Goal: Information Seeking & Learning: Compare options

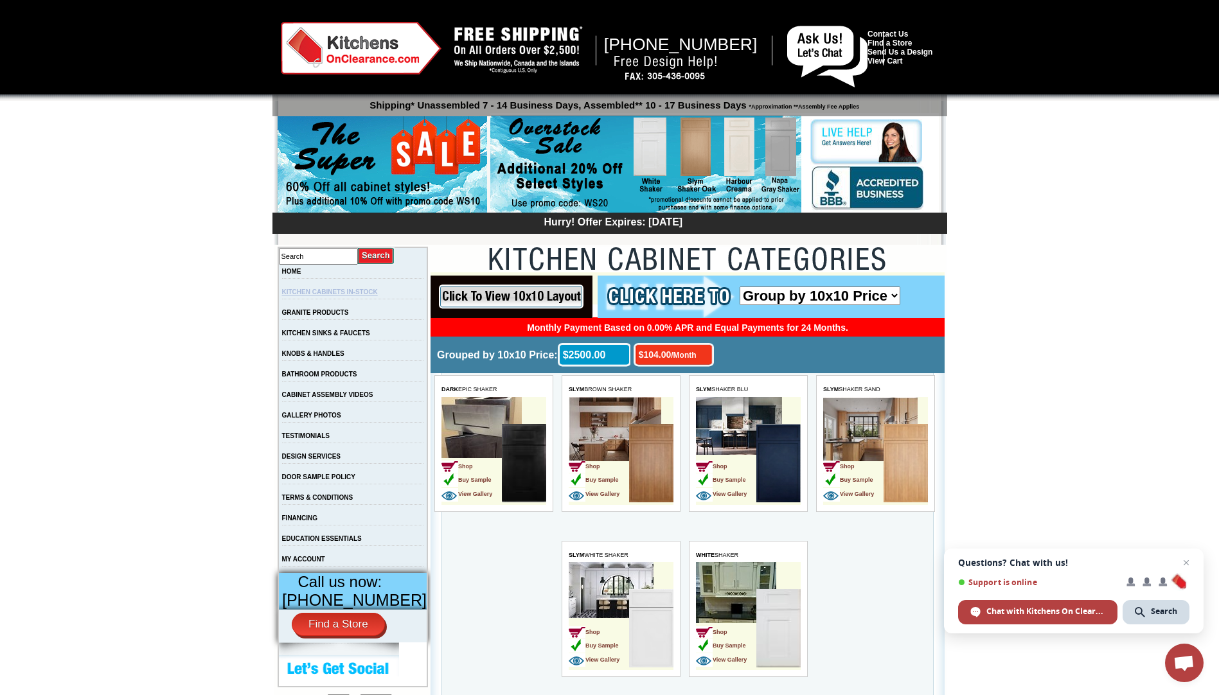
click at [328, 295] on link "KITCHEN CABINETS IN-STOCK" at bounding box center [330, 291] width 96 height 7
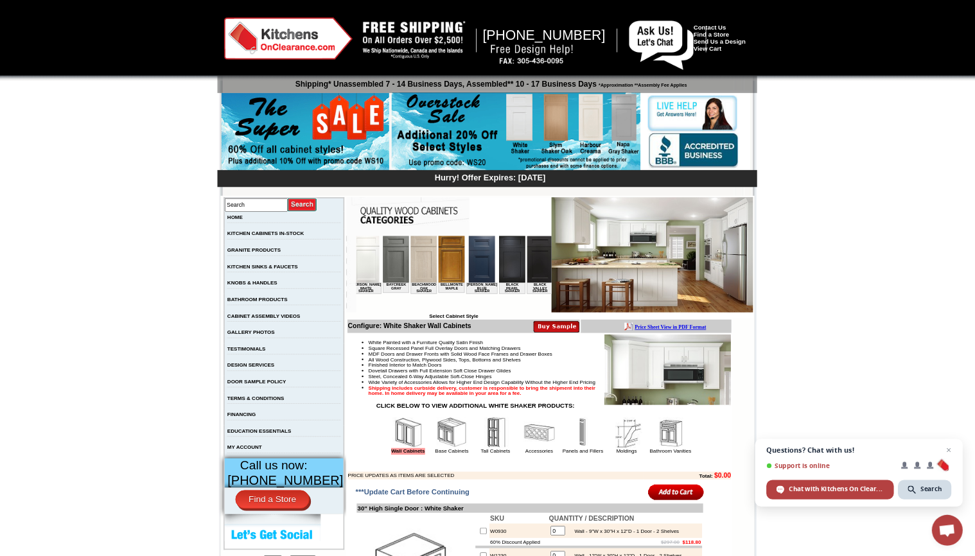
scroll to position [0, 128]
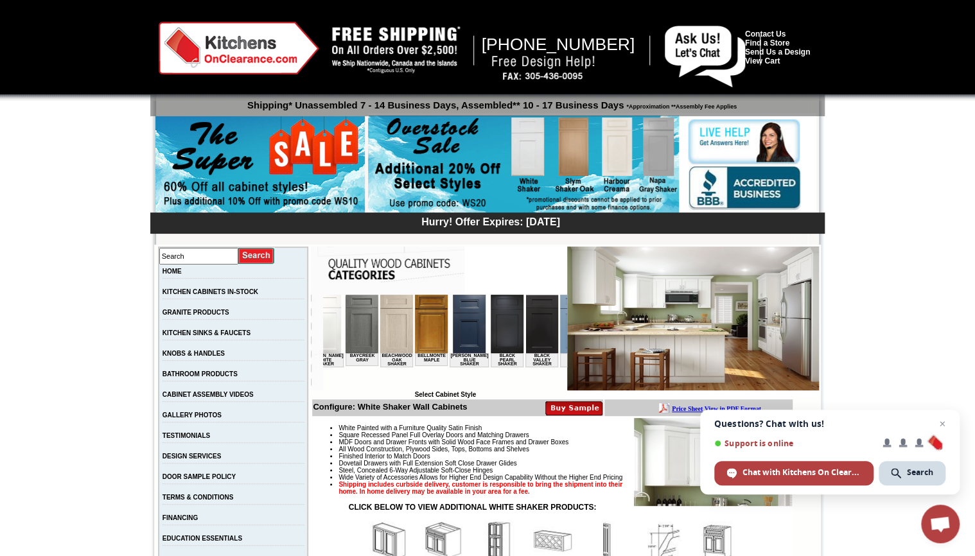
drag, startPoint x: 1163, startPoint y: 1, endPoint x: 49, endPoint y: 196, distance: 1130.7
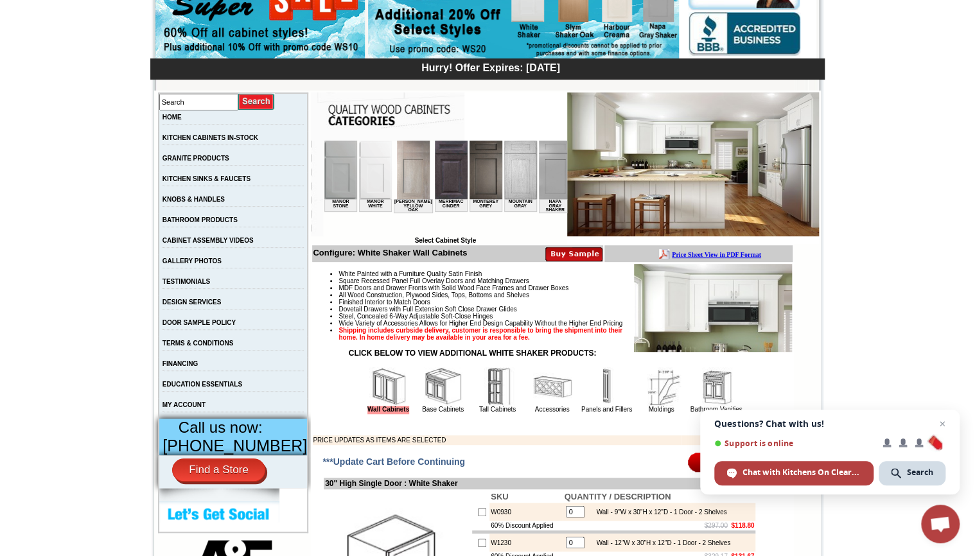
scroll to position [0, 1375]
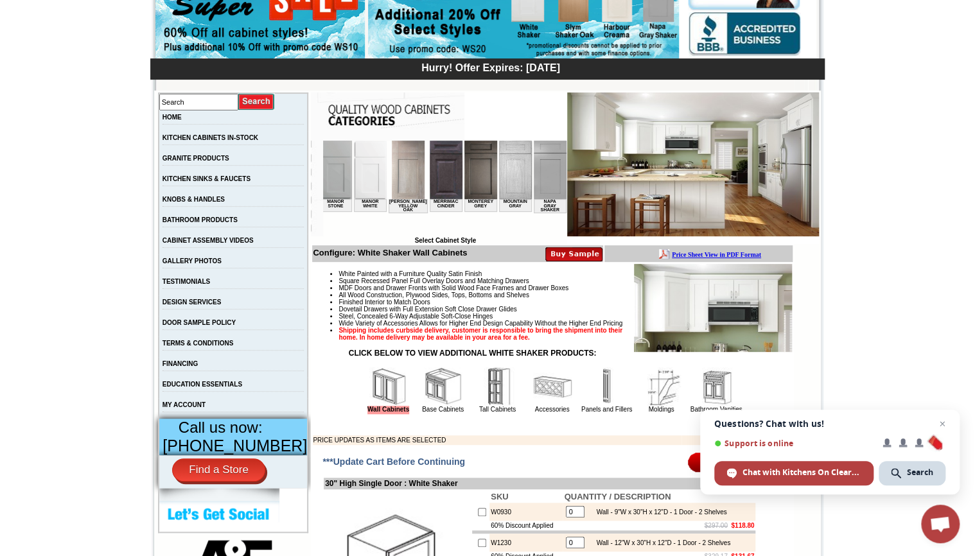
click at [499, 188] on img at bounding box center [515, 170] width 33 height 58
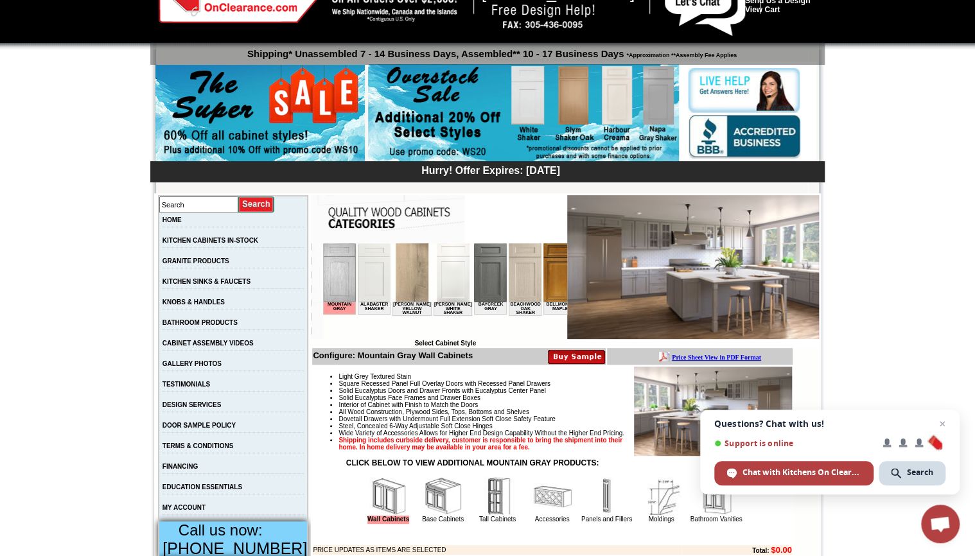
click at [345, 279] on img at bounding box center [339, 272] width 33 height 58
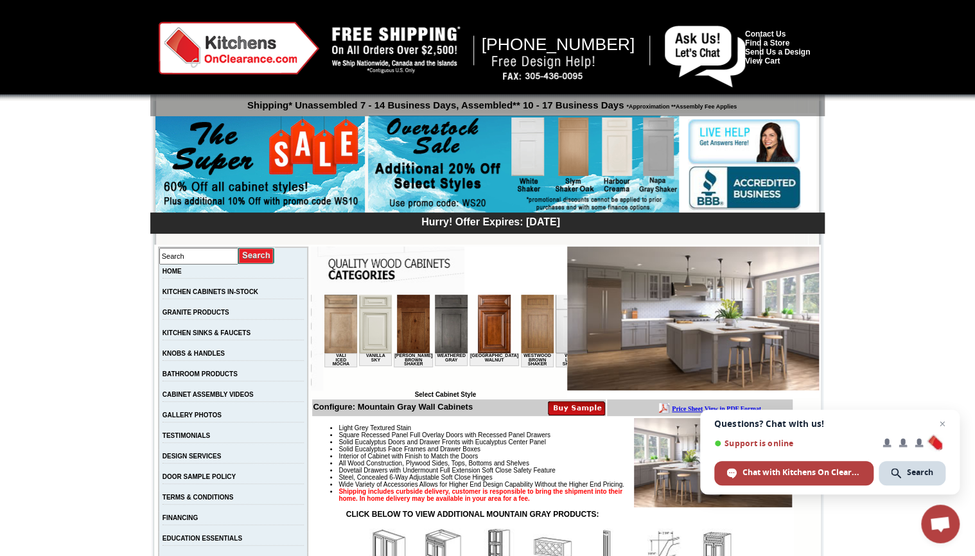
scroll to position [0, 2364]
click at [188, 418] on link "GALLERY PHOTOS" at bounding box center [192, 415] width 59 height 7
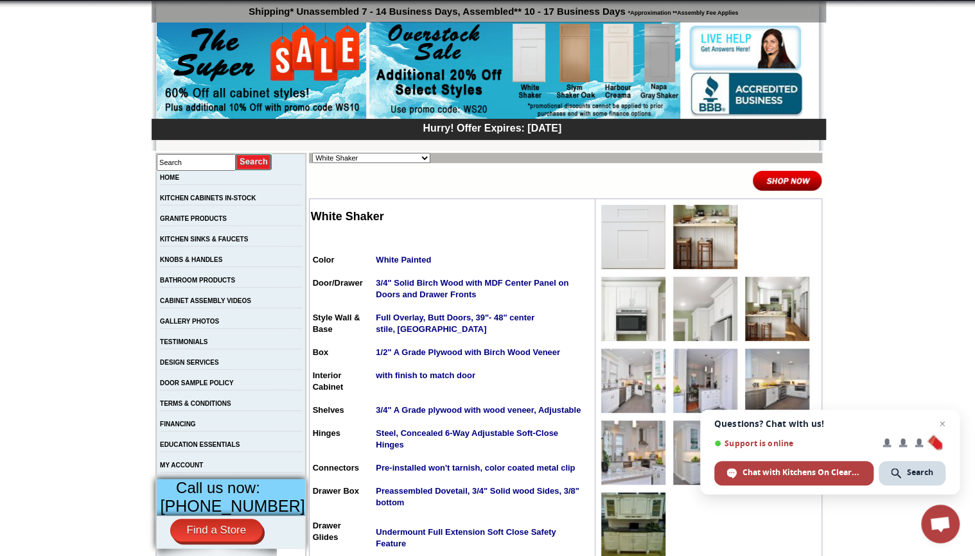
scroll to position [51, 0]
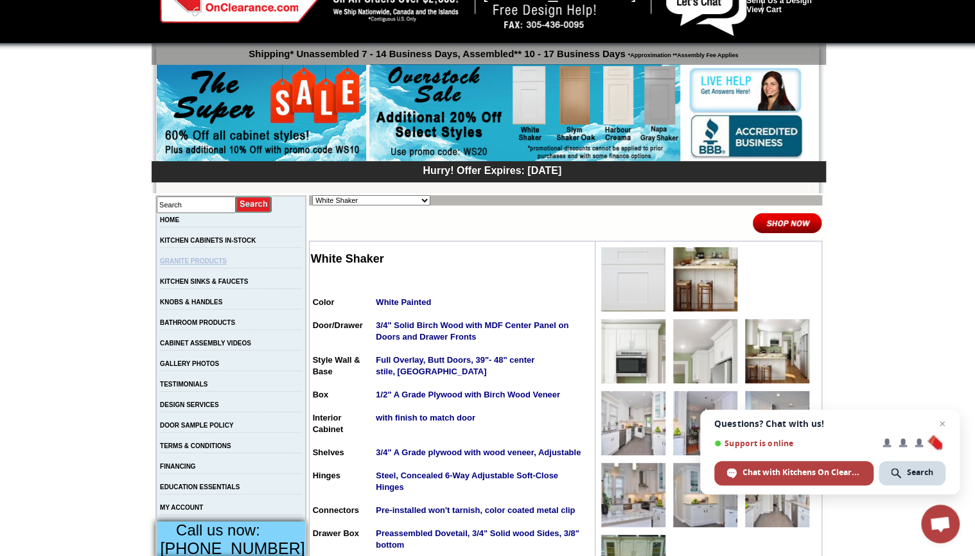
click at [199, 265] on link "GRANITE PRODUCTS" at bounding box center [193, 261] width 67 height 7
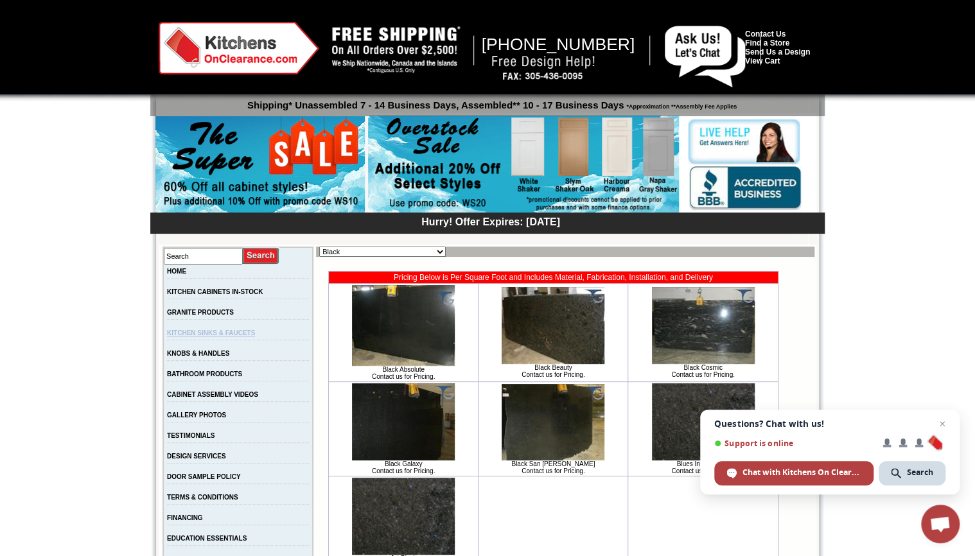
click at [209, 334] on link "KITCHEN SINKS & FAUCETS" at bounding box center [211, 333] width 88 height 7
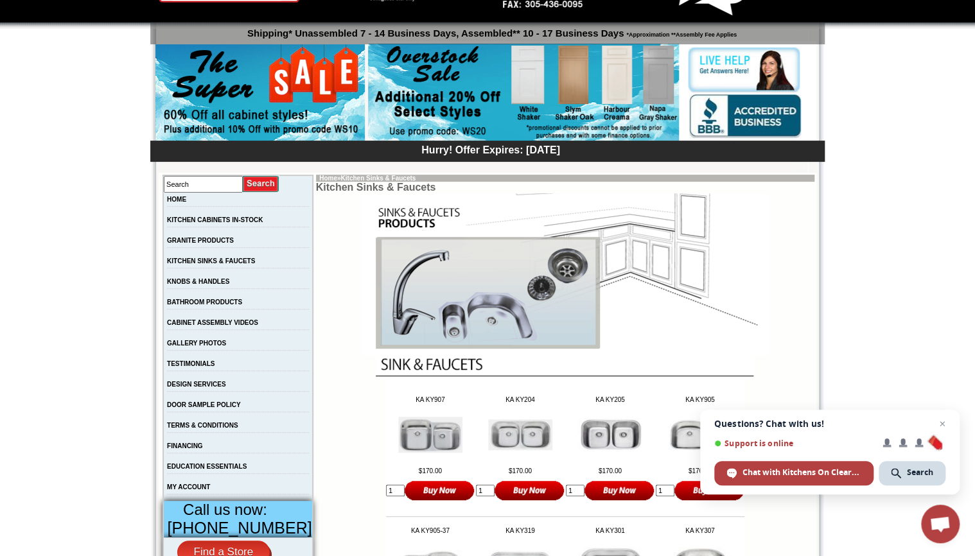
scroll to position [51, 0]
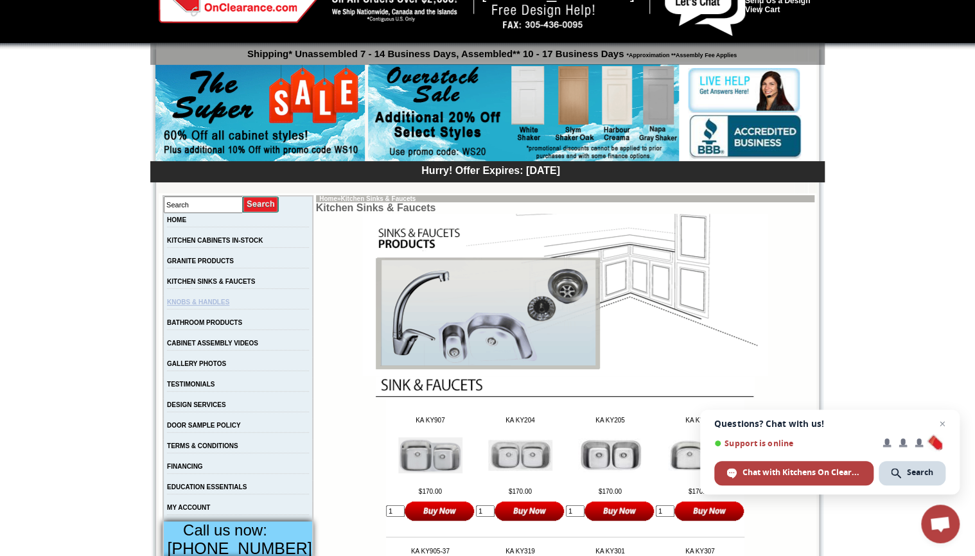
click at [202, 305] on link "KNOBS & HANDLES" at bounding box center [198, 302] width 62 height 7
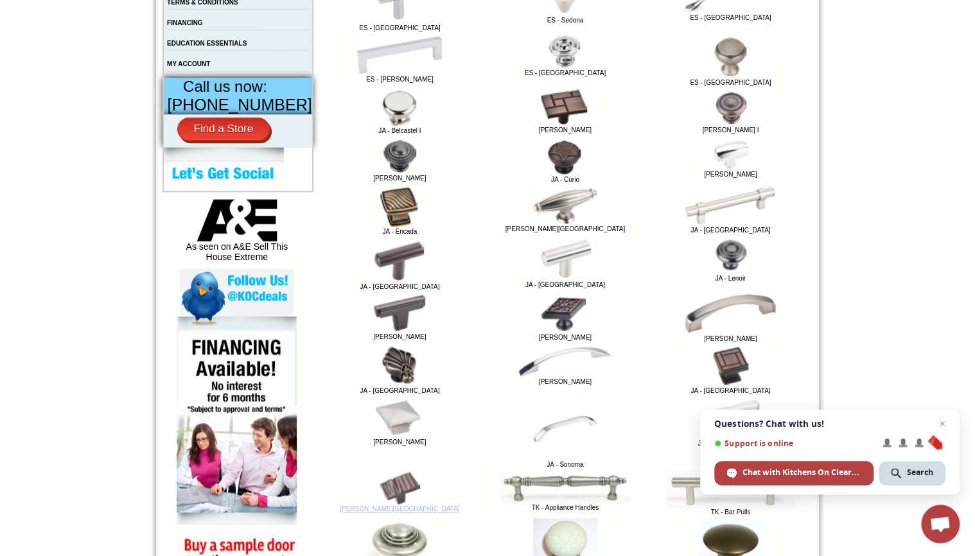
scroll to position [462, 0]
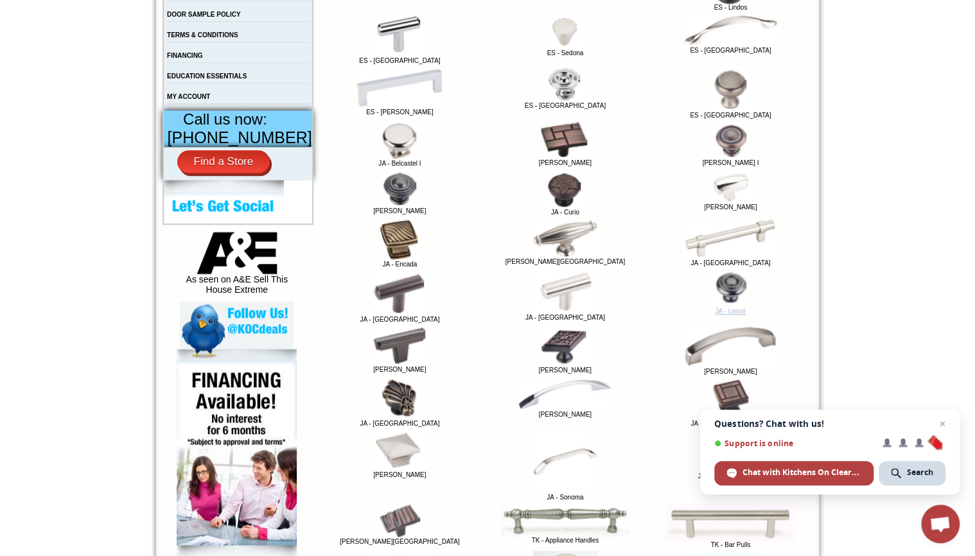
click at [727, 297] on img at bounding box center [731, 288] width 38 height 37
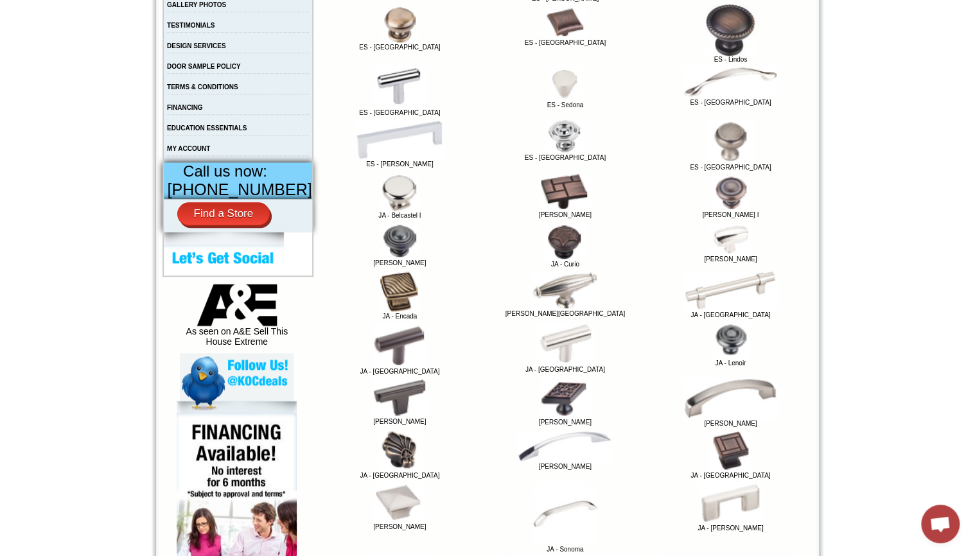
scroll to position [206, 0]
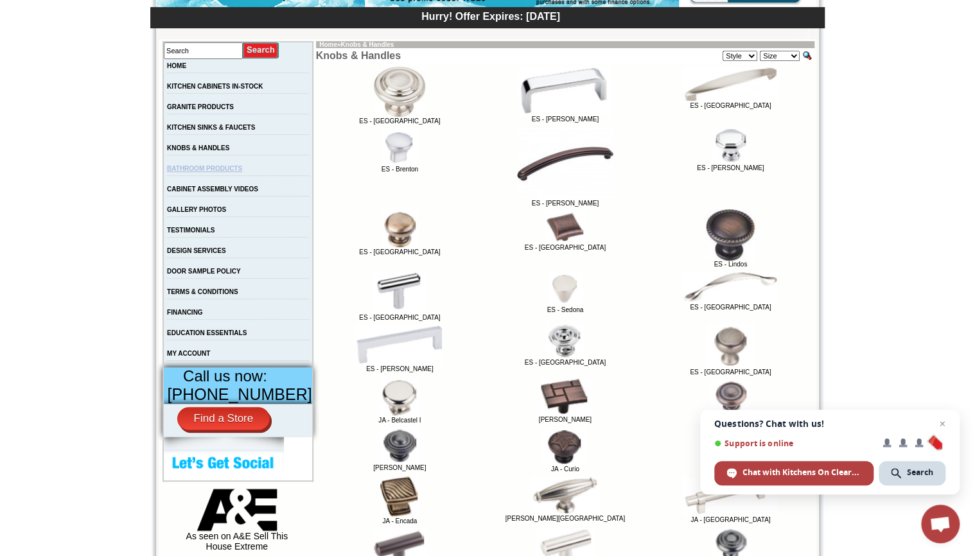
click at [190, 172] on link "BATHROOM PRODUCTS" at bounding box center [204, 168] width 75 height 7
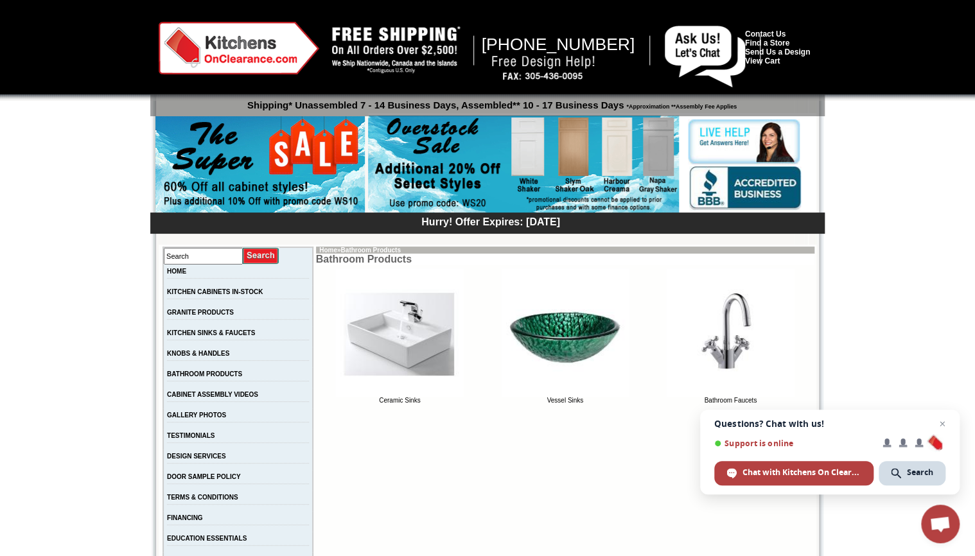
scroll to position [51, 0]
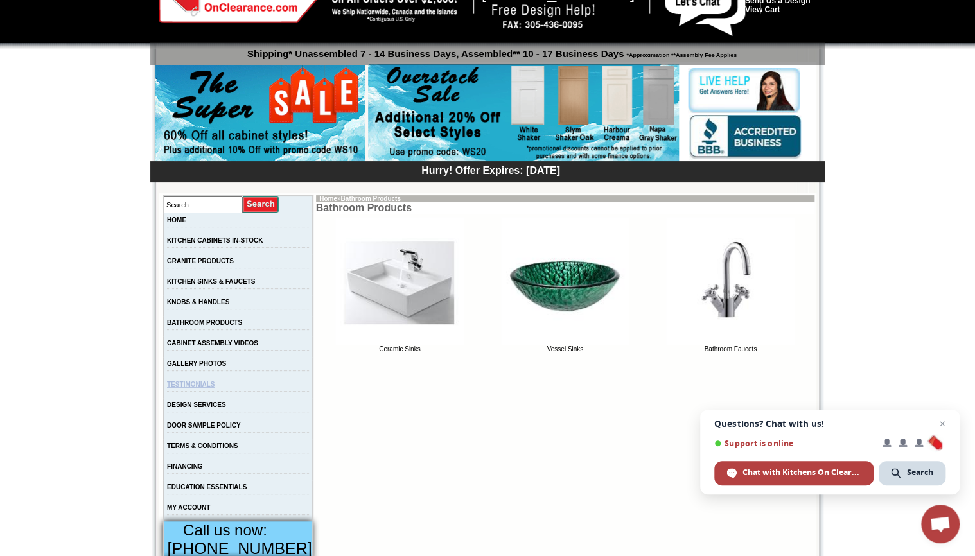
click at [198, 388] on link "TESTIMONIALS" at bounding box center [191, 384] width 48 height 7
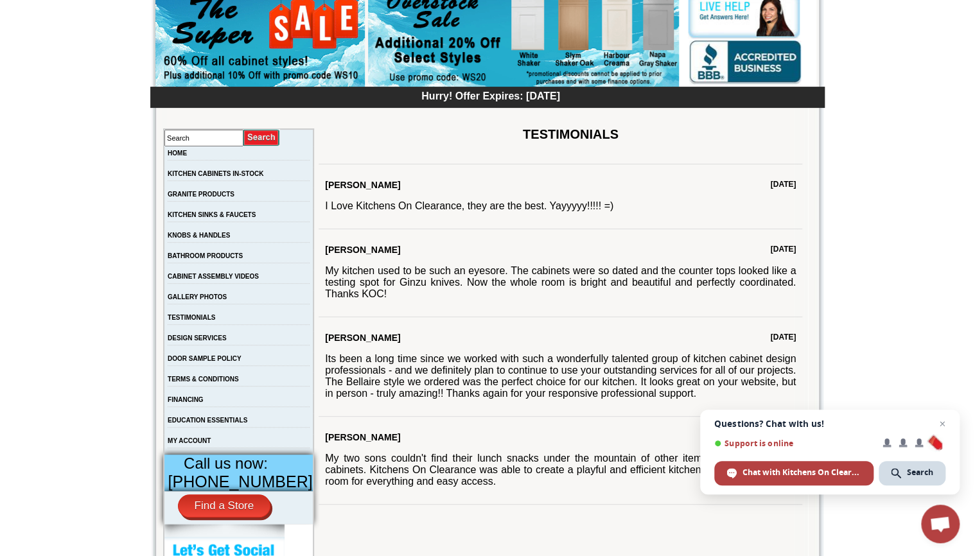
scroll to position [206, 0]
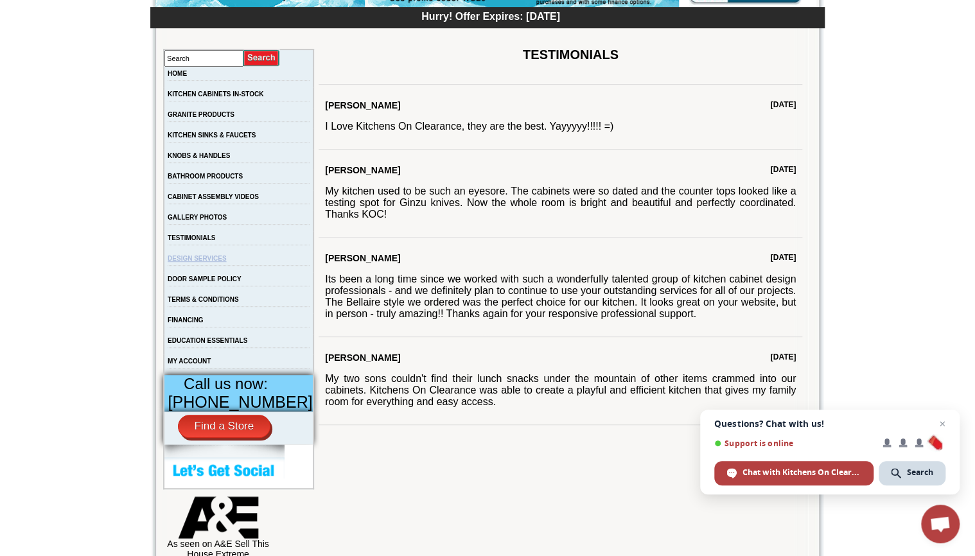
click at [188, 262] on link "DESIGN SERVICES" at bounding box center [197, 258] width 59 height 7
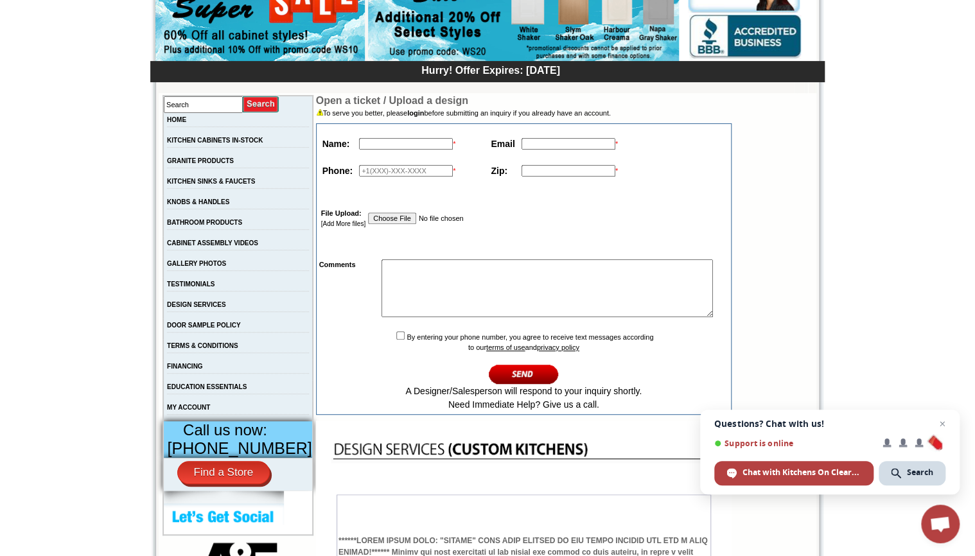
scroll to position [154, 0]
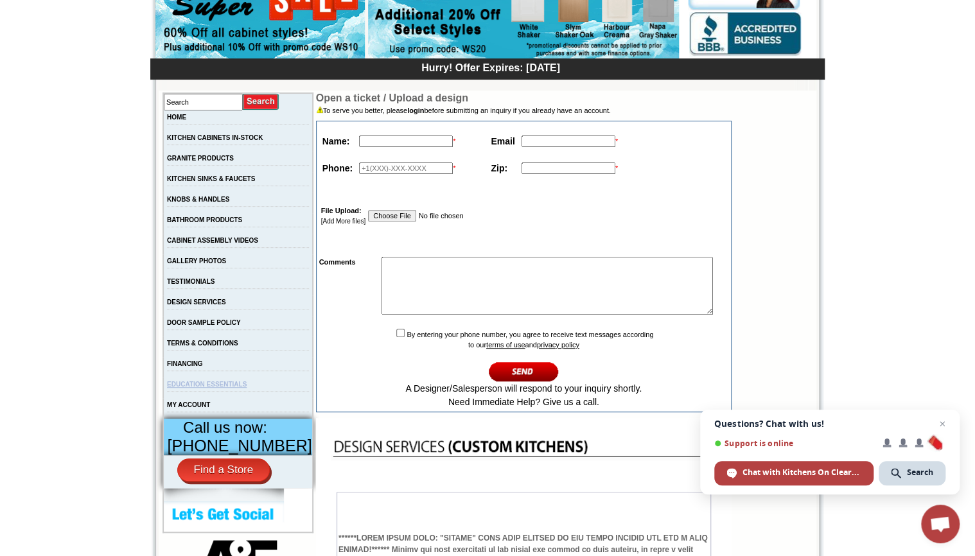
click at [220, 388] on link "EDUCATION ESSENTIALS" at bounding box center [207, 384] width 80 height 7
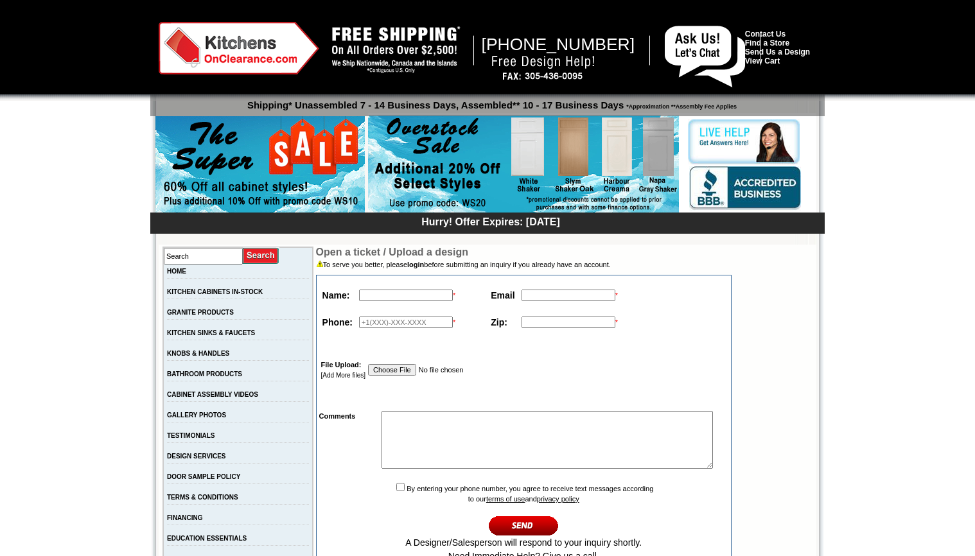
scroll to position [154, 0]
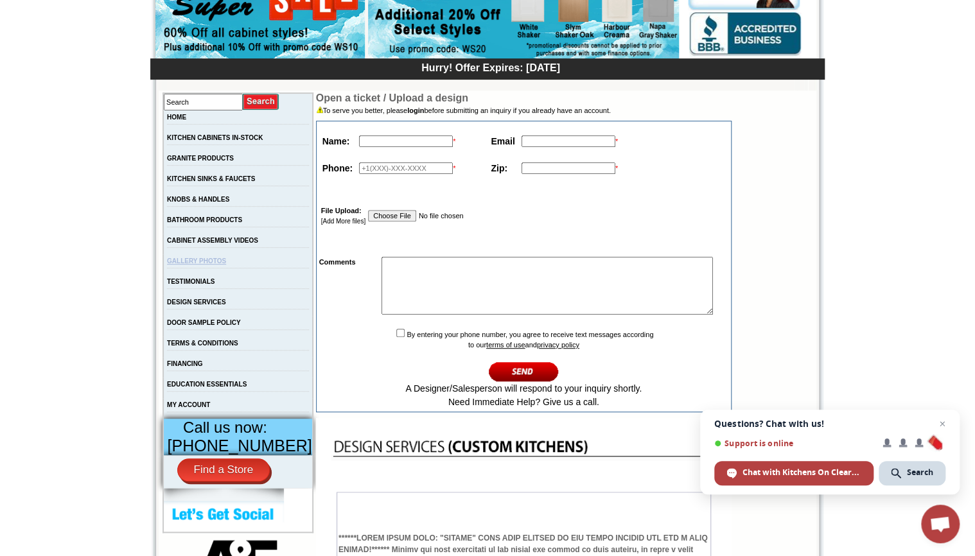
click at [191, 265] on link "GALLERY PHOTOS" at bounding box center [196, 261] width 59 height 7
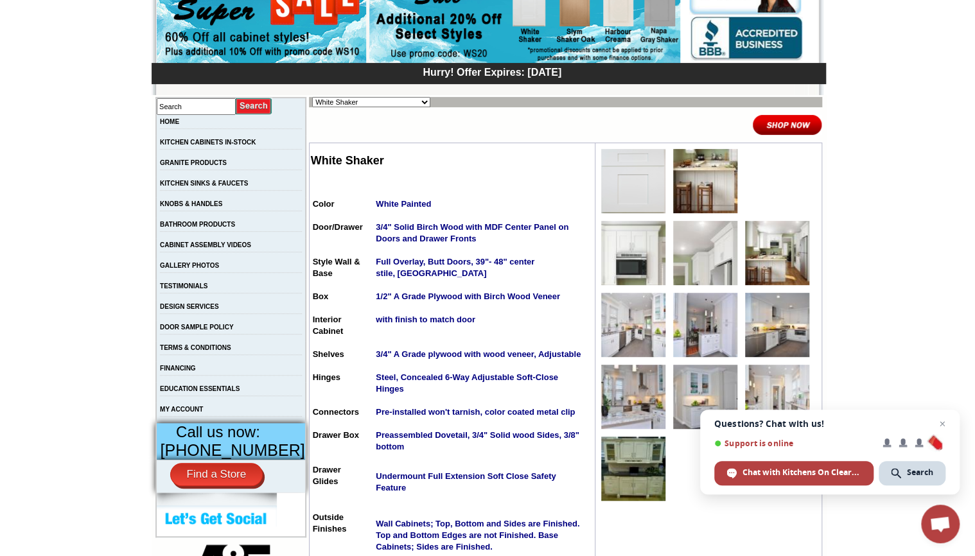
scroll to position [154, 0]
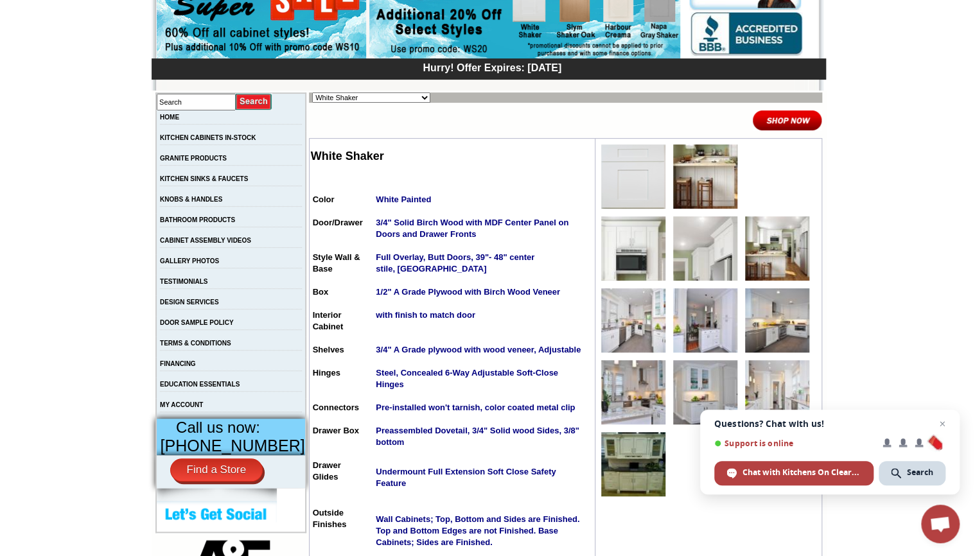
click at [401, 98] on select "Alabaster Shaker Altmann Yellow Walnut Ashton White Shaker Baycreek Gray Beachw…" at bounding box center [371, 97] width 118 height 10
select select "/gallery.php?RollID=Alabaster_Shaker"
click at [312, 92] on select "Alabaster Shaker [PERSON_NAME] Yellow Walnut [PERSON_NAME] Shaker Baycreek Gray…" at bounding box center [371, 97] width 118 height 10
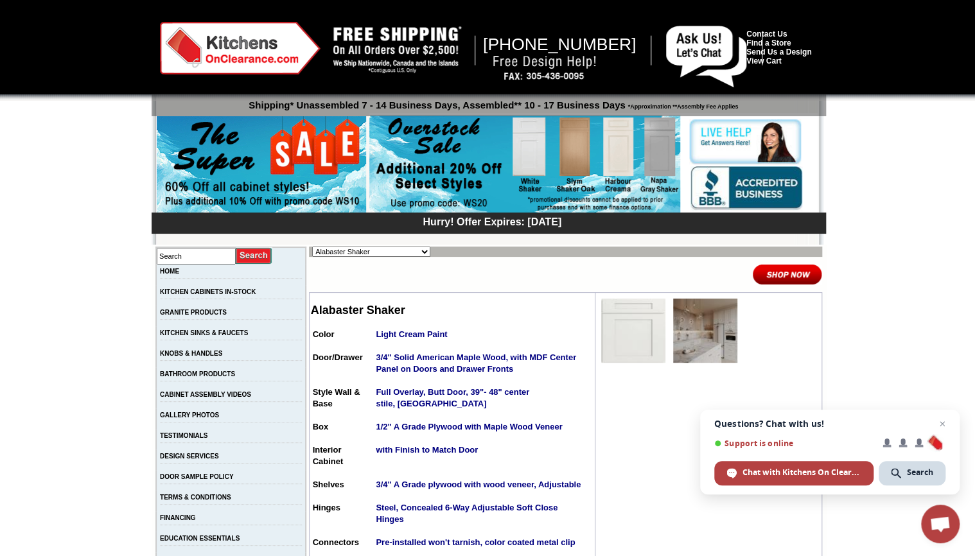
click at [402, 251] on select "Alabaster Shaker [PERSON_NAME] Yellow Walnut [PERSON_NAME] Shaker Baycreek Gray…" at bounding box center [371, 252] width 118 height 10
select select "/gallery.php?RollID=Altmann_Yellow_Walnut"
click at [312, 247] on select "Alabaster Shaker [PERSON_NAME] Yellow Walnut [PERSON_NAME] Shaker Baycreek Gray…" at bounding box center [371, 252] width 118 height 10
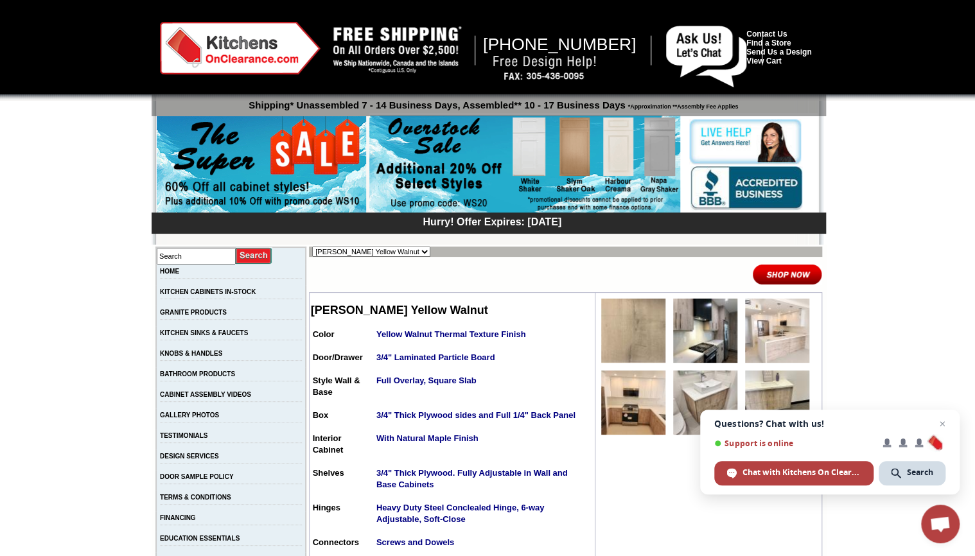
click at [401, 252] on select "Alabaster Shaker Altmann Yellow Walnut Ashton White Shaker Baycreek Gray Beachw…" at bounding box center [371, 252] width 118 height 10
select select "/gallery.php?RollID=Ashton_White_Shaker"
click at [312, 247] on select "Alabaster Shaker Altmann Yellow Walnut Ashton White Shaker Baycreek Gray Beachw…" at bounding box center [371, 252] width 118 height 10
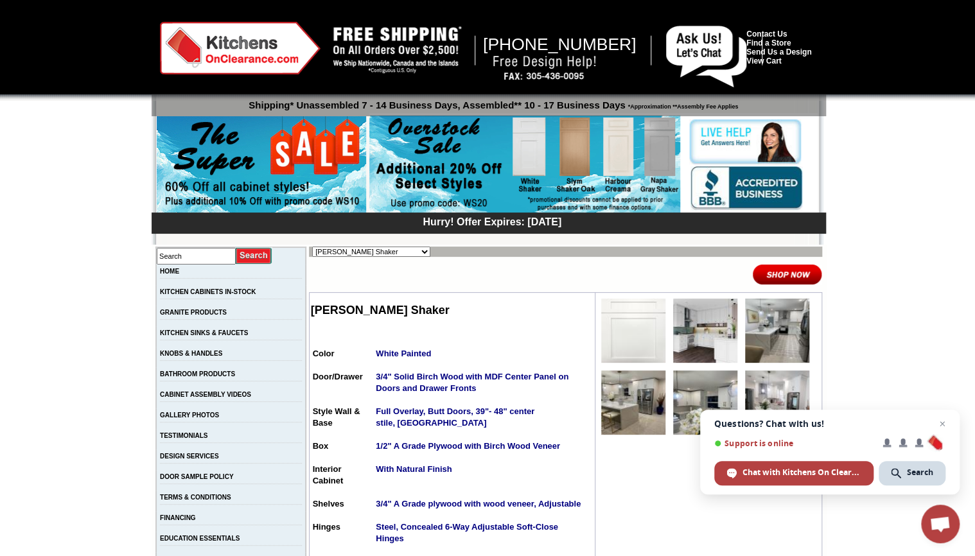
click at [401, 251] on select "Alabaster Shaker [PERSON_NAME] Yellow Walnut [PERSON_NAME] Shaker Baycreek Gray…" at bounding box center [371, 252] width 118 height 10
select select "/gallery.php?RollID=Baycreek_Gray"
click at [312, 247] on select "Alabaster Shaker [PERSON_NAME] Yellow Walnut [PERSON_NAME] Shaker Baycreek Gray…" at bounding box center [371, 252] width 118 height 10
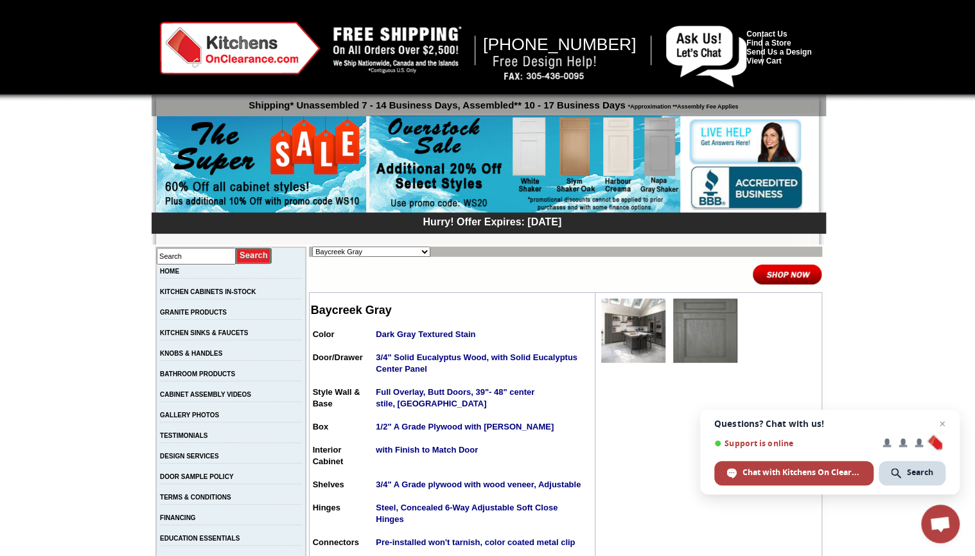
click at [612, 330] on img at bounding box center [633, 331] width 64 height 64
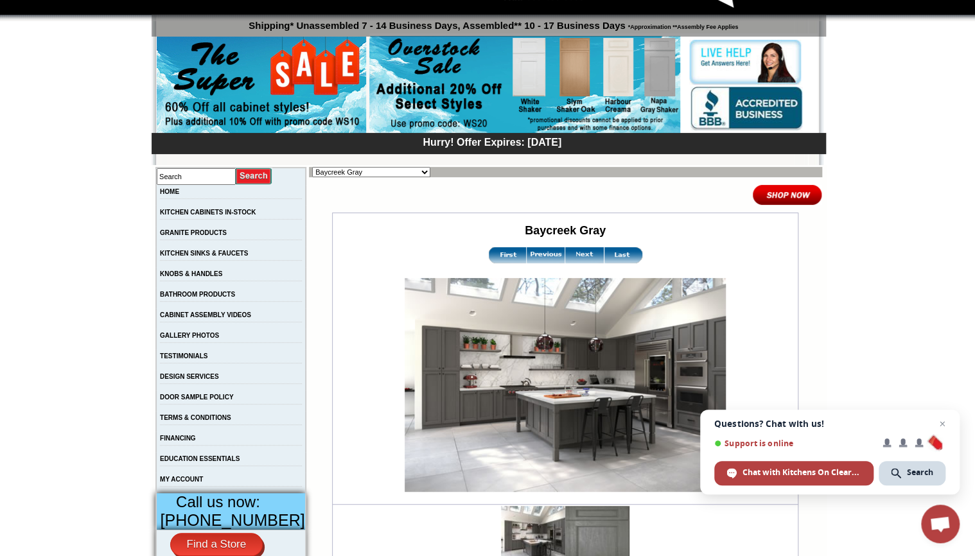
scroll to position [154, 0]
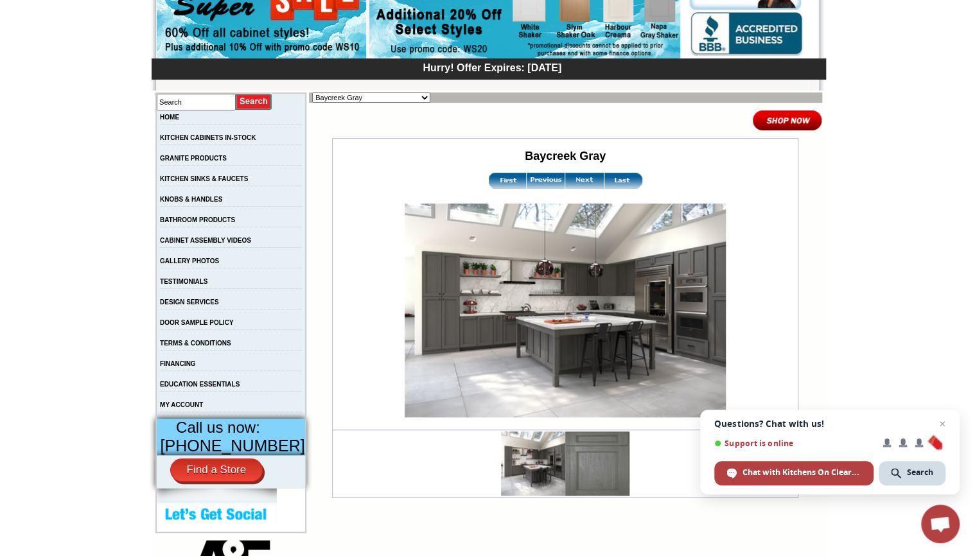
click at [403, 96] on select "Alabaster Shaker [PERSON_NAME] Yellow Walnut [PERSON_NAME] Shaker Baycreek Gray…" at bounding box center [371, 97] width 118 height 10
select select "/gallery.php?RollID=Beachwood_Oak_Shaker"
click at [312, 92] on select "Alabaster Shaker [PERSON_NAME] Yellow Walnut [PERSON_NAME] Shaker Baycreek Gray…" at bounding box center [371, 97] width 118 height 10
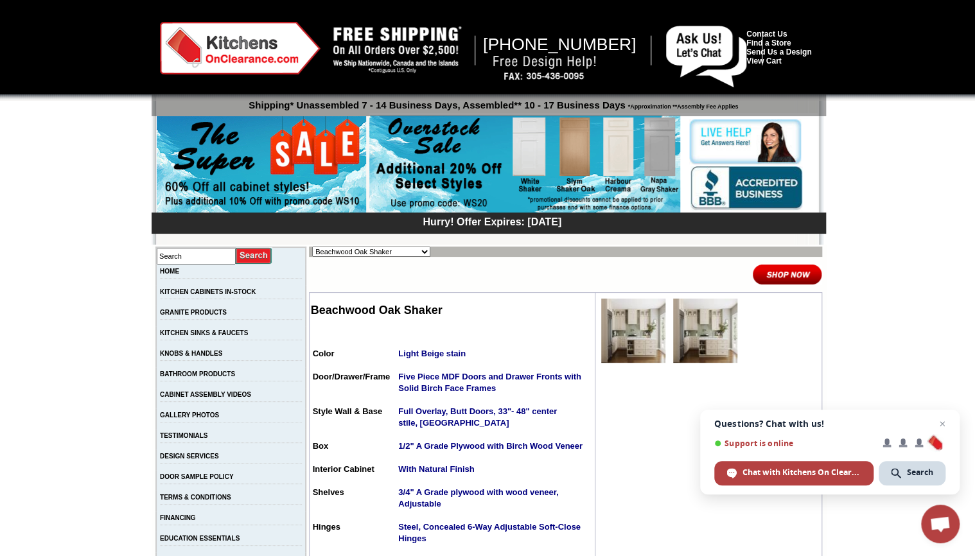
click at [403, 254] on select "Alabaster Shaker [PERSON_NAME] Yellow Walnut [PERSON_NAME] Shaker Baycreek Gray…" at bounding box center [371, 252] width 118 height 10
select select "/gallery.php?RollID=Bellmonte_Maple"
click at [312, 247] on select "Alabaster Shaker [PERSON_NAME] Yellow Walnut [PERSON_NAME] Shaker Baycreek Gray…" at bounding box center [371, 252] width 118 height 10
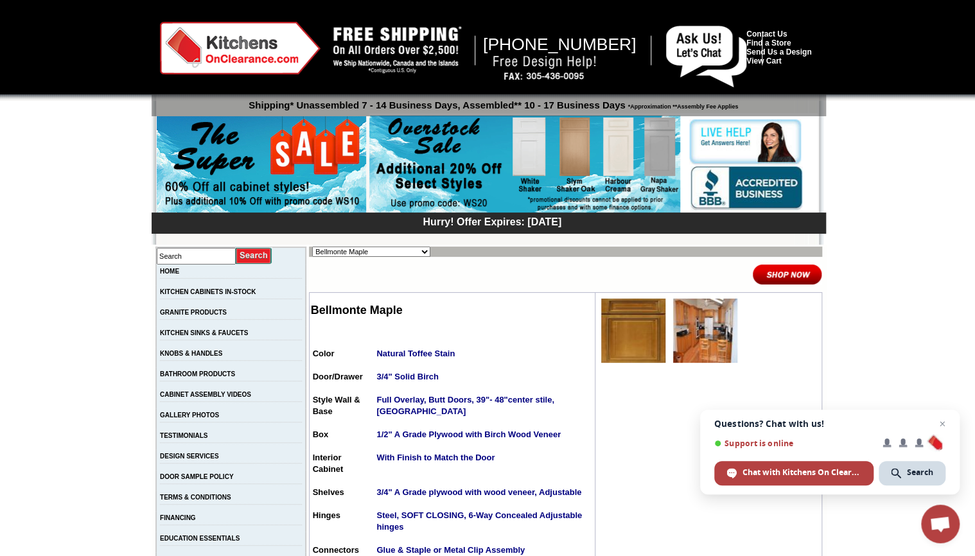
click at [403, 249] on select "Alabaster Shaker Altmann Yellow Walnut Ashton White Shaker Baycreek Gray Beachw…" at bounding box center [371, 252] width 118 height 10
select select "/gallery.php?RollID=Belton_Blue_Shaker"
click at [312, 247] on select "Alabaster Shaker Altmann Yellow Walnut Ashton White Shaker Baycreek Gray Beachw…" at bounding box center [371, 252] width 118 height 10
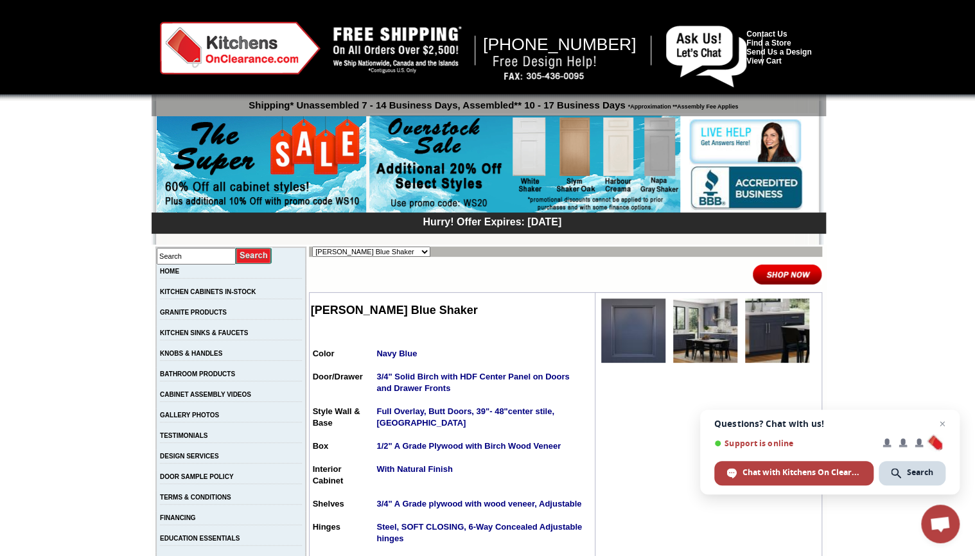
click at [403, 249] on select "Alabaster Shaker [PERSON_NAME] Yellow Walnut [PERSON_NAME] Shaker Baycreek Gray…" at bounding box center [371, 252] width 118 height 10
select select "/gallery.php?RollID=Black_Pearl_Shaker"
click at [312, 247] on select "Alabaster Shaker Altmann Yellow Walnut Ashton White Shaker Baycreek Gray Beachw…" at bounding box center [371, 252] width 118 height 10
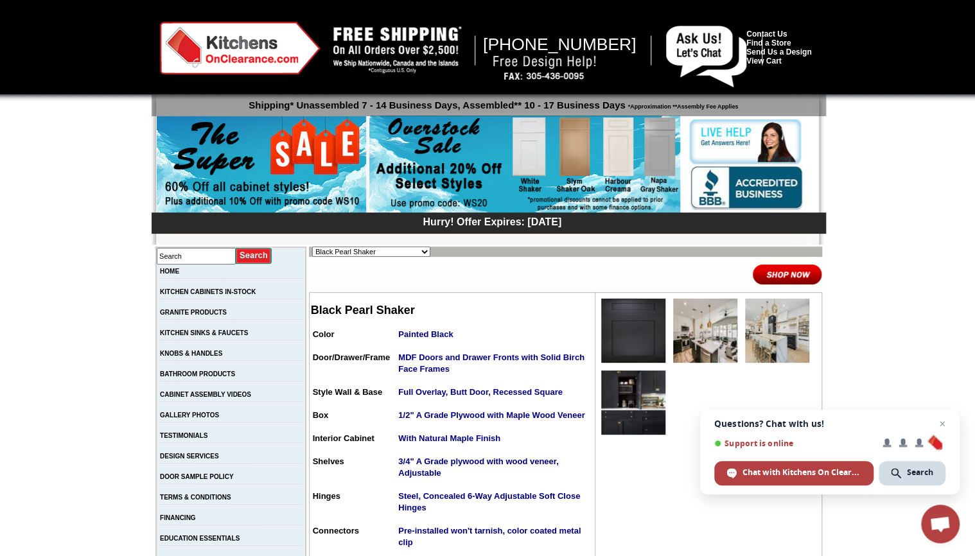
click at [612, 342] on img at bounding box center [633, 331] width 64 height 64
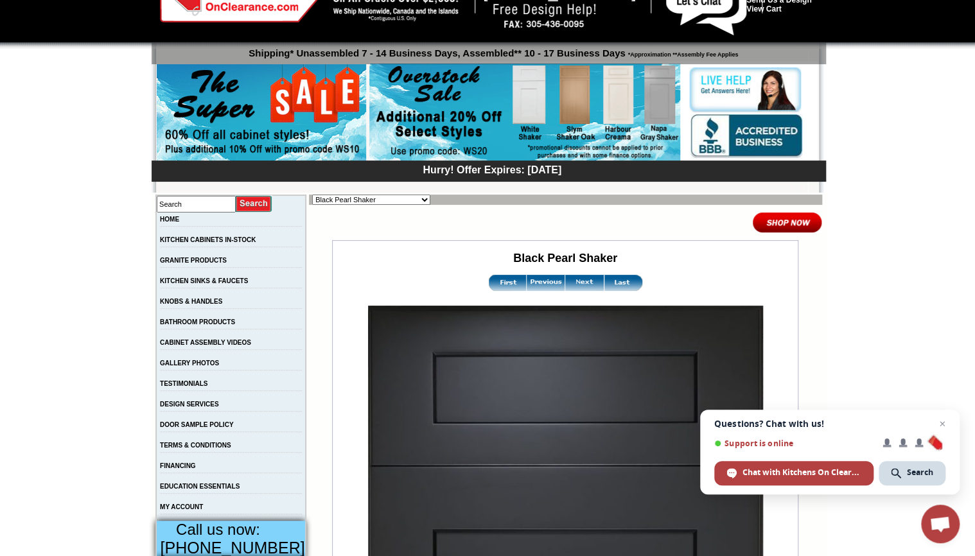
scroll to position [51, 0]
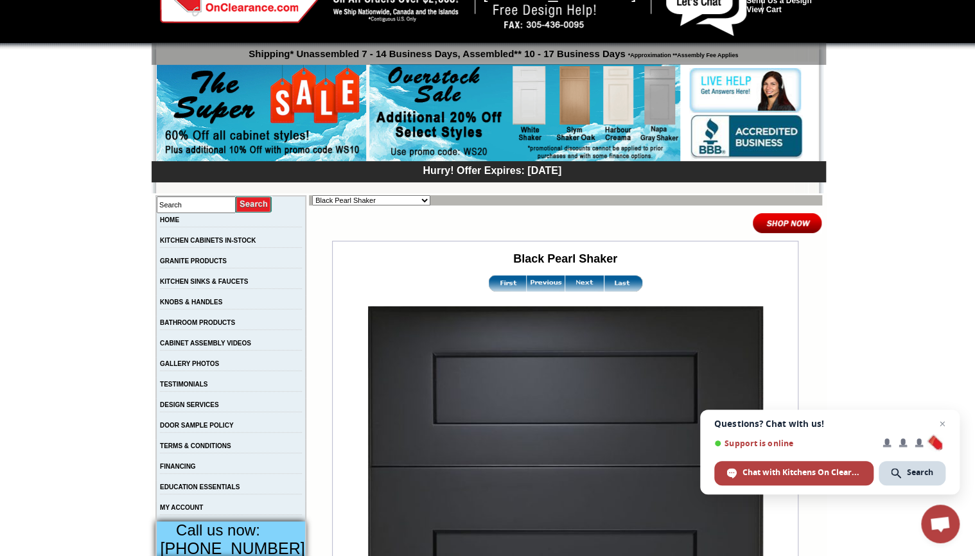
click at [574, 285] on img at bounding box center [584, 284] width 39 height 16
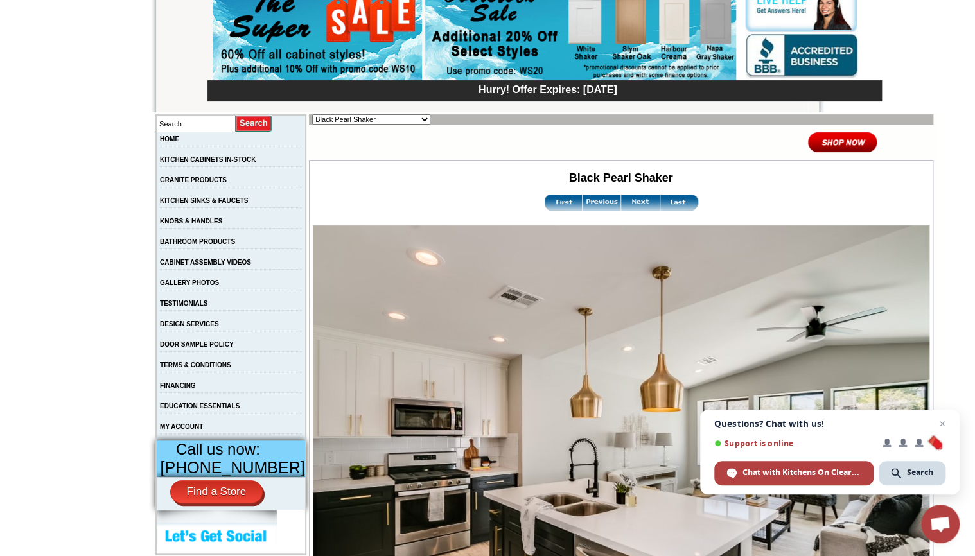
scroll to position [103, 0]
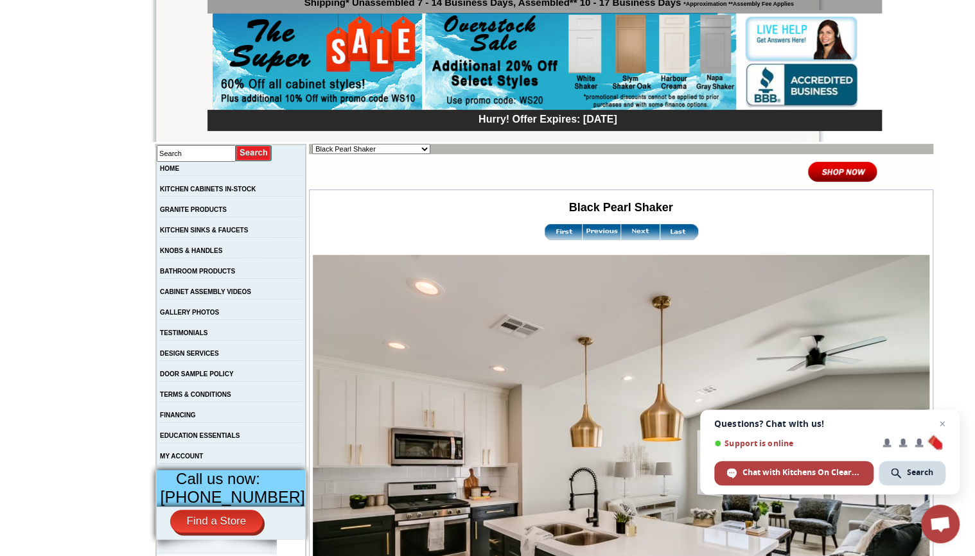
click at [622, 231] on img at bounding box center [640, 232] width 39 height 16
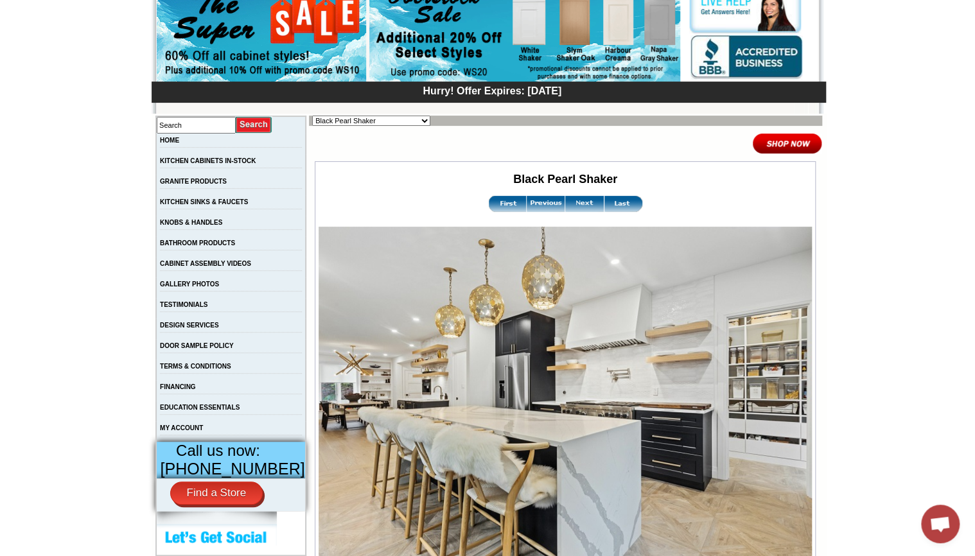
scroll to position [206, 0]
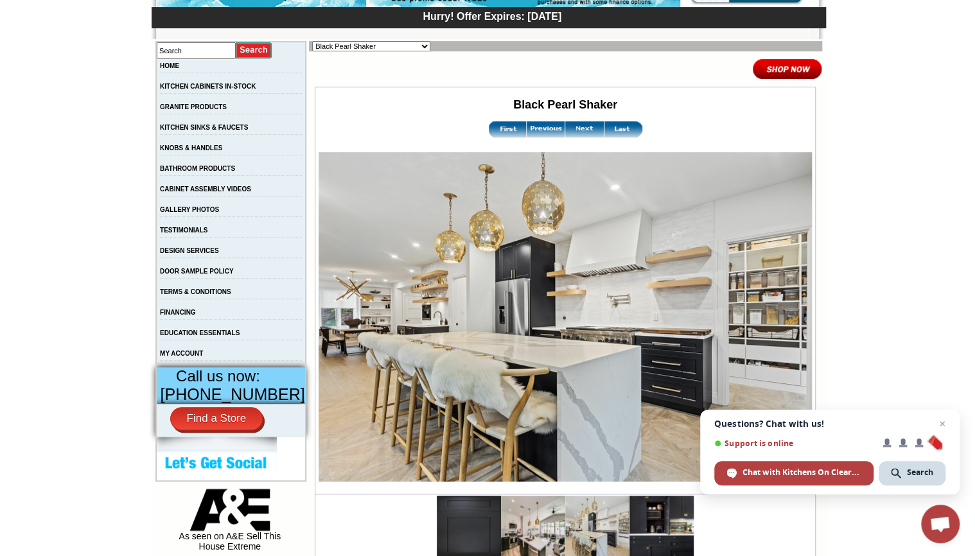
click at [401, 46] on select "Alabaster Shaker [PERSON_NAME] Yellow Walnut [PERSON_NAME] Shaker Baycreek Gray…" at bounding box center [371, 46] width 118 height 10
select select "/gallery.php?RollID=Black_Valley_Shaker"
click at [312, 41] on select "Alabaster Shaker [PERSON_NAME] Yellow Walnut [PERSON_NAME] Shaker Baycreek Gray…" at bounding box center [371, 46] width 118 height 10
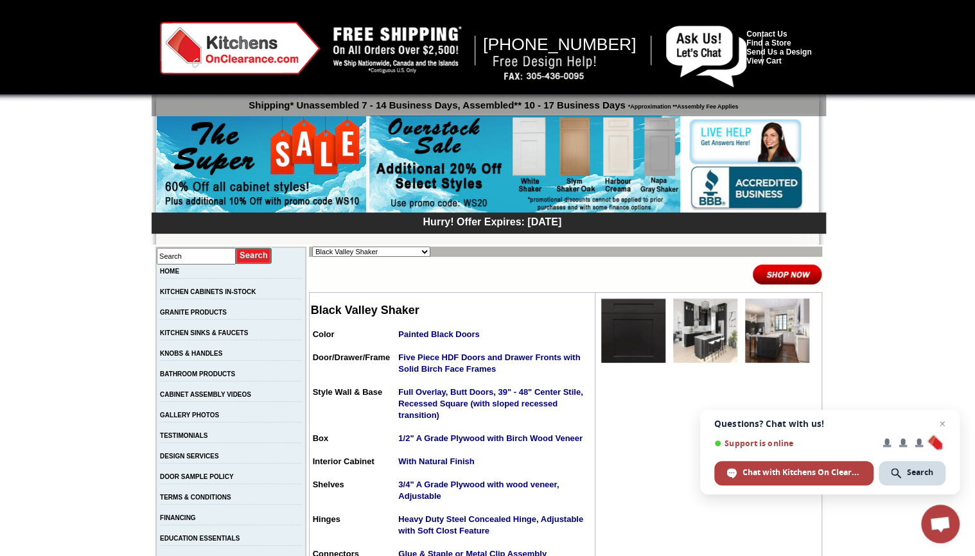
click at [400, 254] on select "Alabaster Shaker [PERSON_NAME] Yellow Walnut [PERSON_NAME] Shaker Baycreek Gray…" at bounding box center [371, 252] width 118 height 10
select select "/gallery.php?RollID=Charlotte_Spice"
click at [312, 247] on select "Alabaster Shaker [PERSON_NAME] Yellow Walnut [PERSON_NAME] Shaker Baycreek Gray…" at bounding box center [371, 252] width 118 height 10
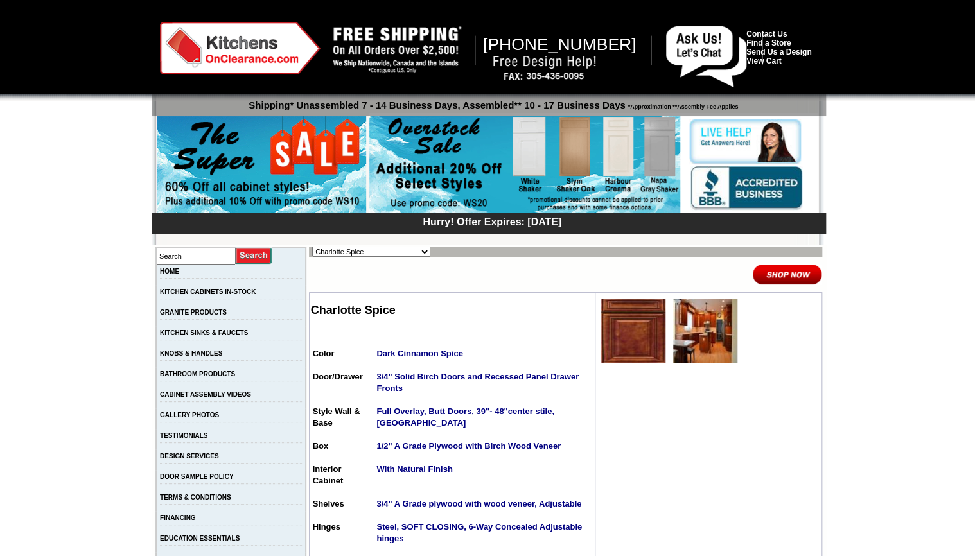
click at [403, 249] on select "Alabaster Shaker [PERSON_NAME] Yellow Walnut [PERSON_NAME] Shaker Baycreek Gray…" at bounding box center [371, 252] width 118 height 10
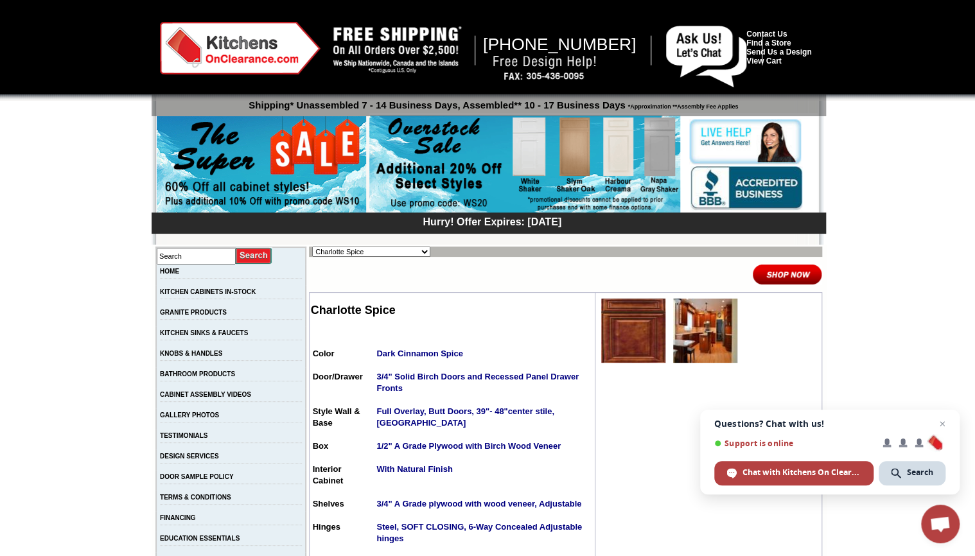
select select "/gallery.php?RollID=Cream_Valley_Shaker"
click at [312, 247] on select "Alabaster Shaker [PERSON_NAME] Yellow Walnut [PERSON_NAME] Shaker Baycreek Gray…" at bounding box center [371, 252] width 118 height 10
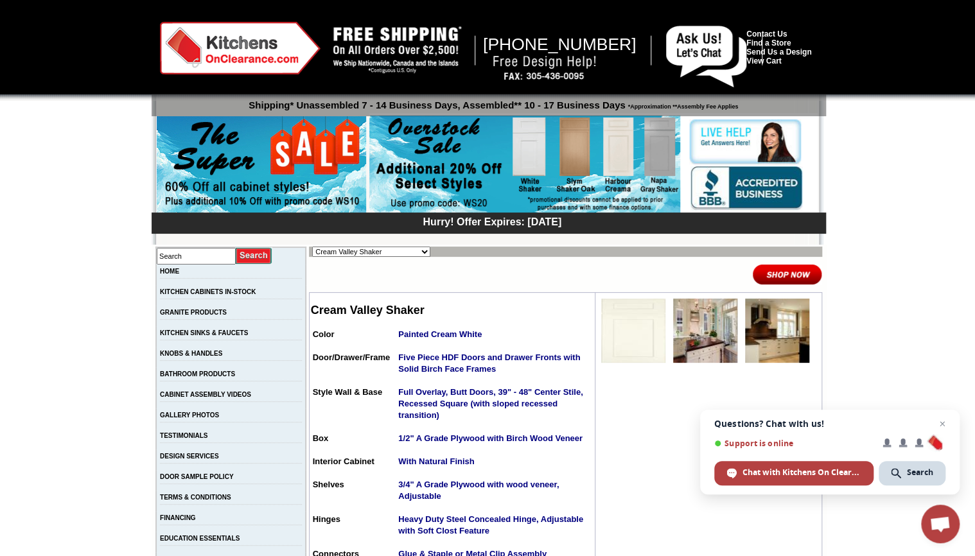
click at [401, 250] on select "Alabaster Shaker Altmann Yellow Walnut Ashton White Shaker Baycreek Gray Beachw…" at bounding box center [371, 252] width 118 height 10
select select "/gallery.php?RollID=Dark_Epic_Shaker"
click at [312, 247] on select "Alabaster Shaker Altmann Yellow Walnut Ashton White Shaker Baycreek Gray Beachw…" at bounding box center [371, 252] width 118 height 10
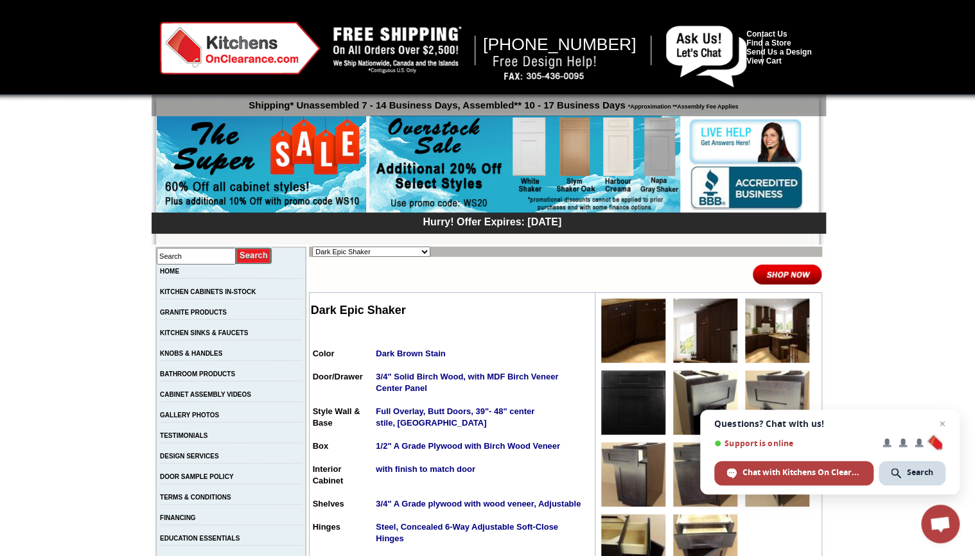
click at [403, 251] on select "Alabaster Shaker [PERSON_NAME] Yellow Walnut [PERSON_NAME] Shaker Baycreek Gray…" at bounding box center [371, 252] width 118 height 10
select select "/gallery.php?RollID=Della_Gloss_Slate"
click at [312, 247] on select "Alabaster Shaker [PERSON_NAME] Yellow Walnut [PERSON_NAME] Shaker Baycreek Gray…" at bounding box center [371, 252] width 118 height 10
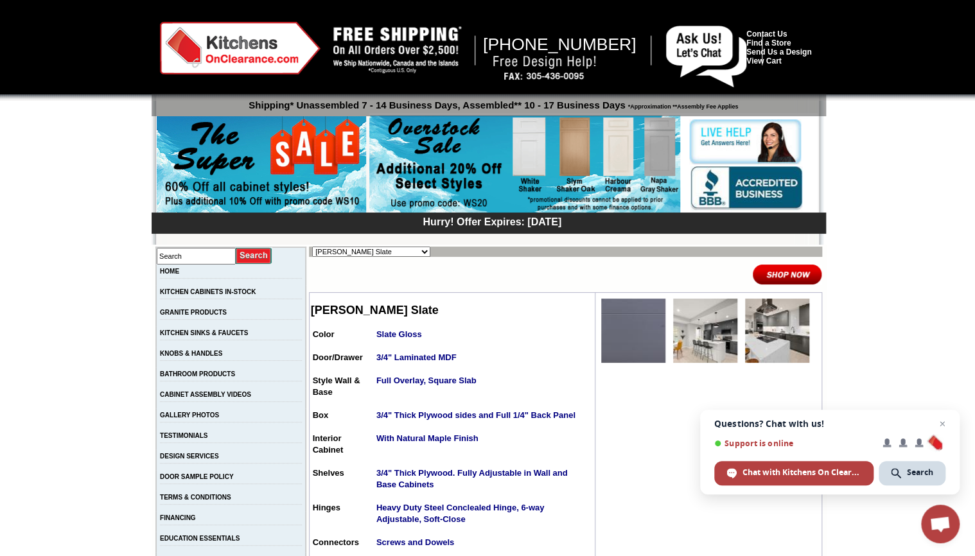
click at [676, 337] on img at bounding box center [705, 331] width 64 height 64
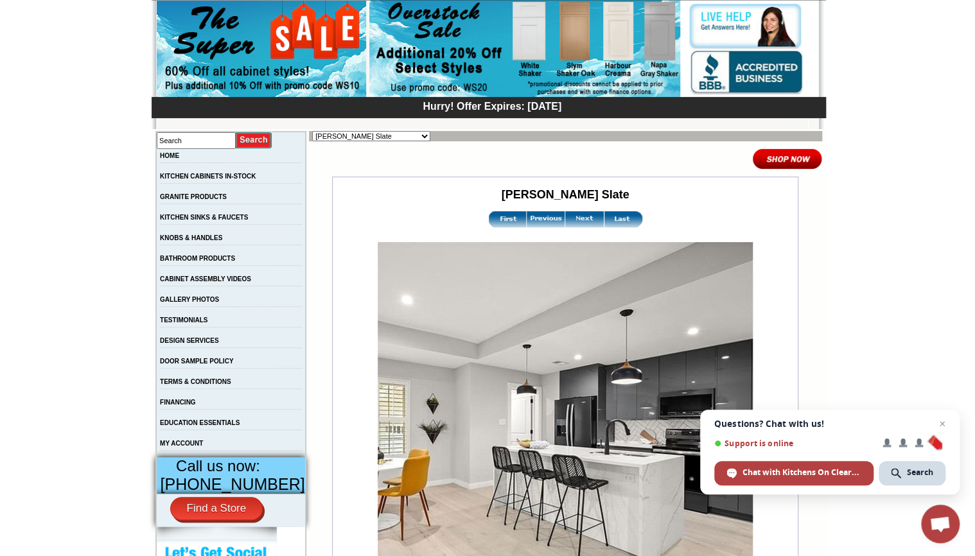
scroll to position [154, 0]
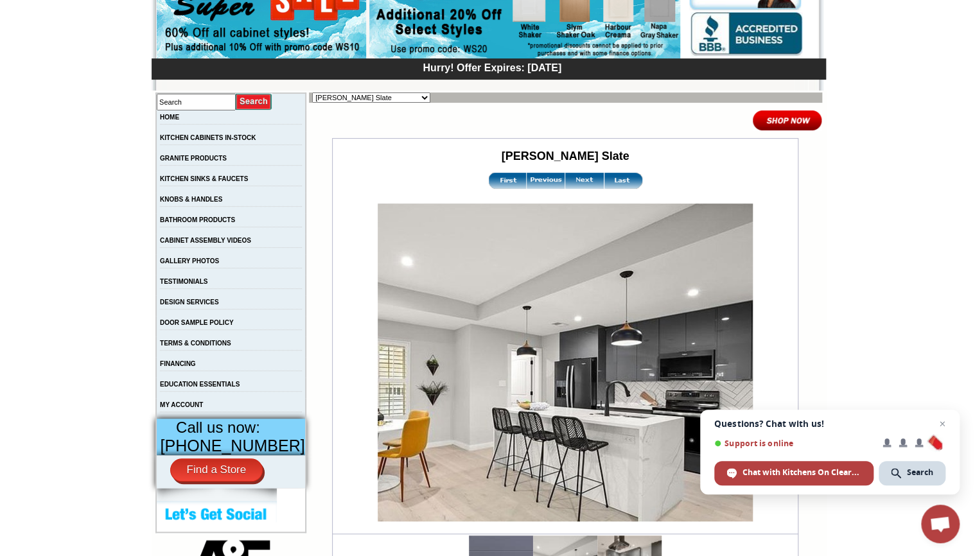
click at [401, 98] on select "Alabaster Shaker [PERSON_NAME] Yellow Walnut [PERSON_NAME] Shaker Baycreek Gray…" at bounding box center [371, 97] width 118 height 10
select select "/gallery.php?RollID=Ebony_Stained_Shaker"
click at [312, 92] on select "Alabaster Shaker [PERSON_NAME] Yellow Walnut [PERSON_NAME] Shaker Baycreek Gray…" at bounding box center [371, 97] width 118 height 10
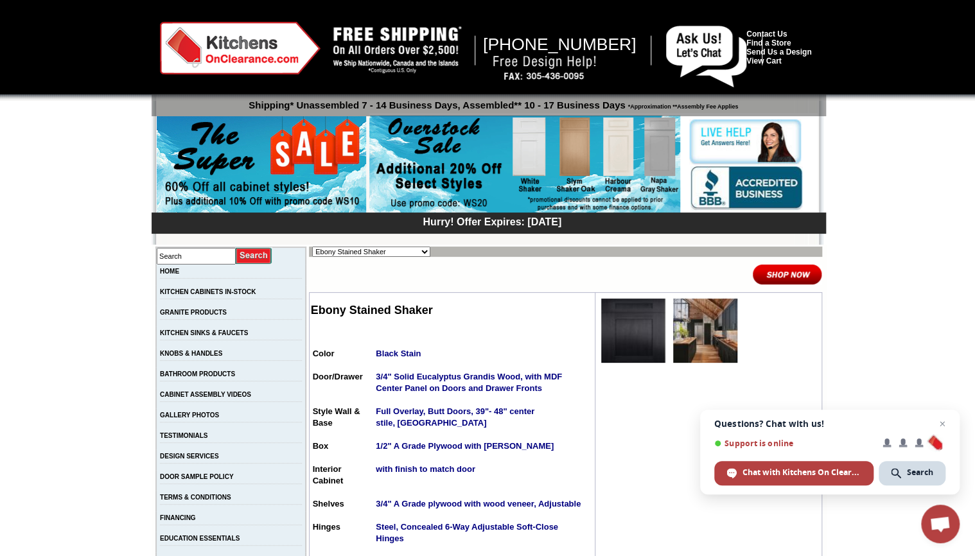
click at [403, 252] on select "Alabaster Shaker Altmann Yellow Walnut Ashton White Shaker Baycreek Gray Beachw…" at bounding box center [371, 252] width 118 height 10
select select "/gallery.php?RollID=Gray_Mist"
click at [312, 247] on select "Alabaster Shaker Altmann Yellow Walnut Ashton White Shaker Baycreek Gray Beachw…" at bounding box center [371, 252] width 118 height 10
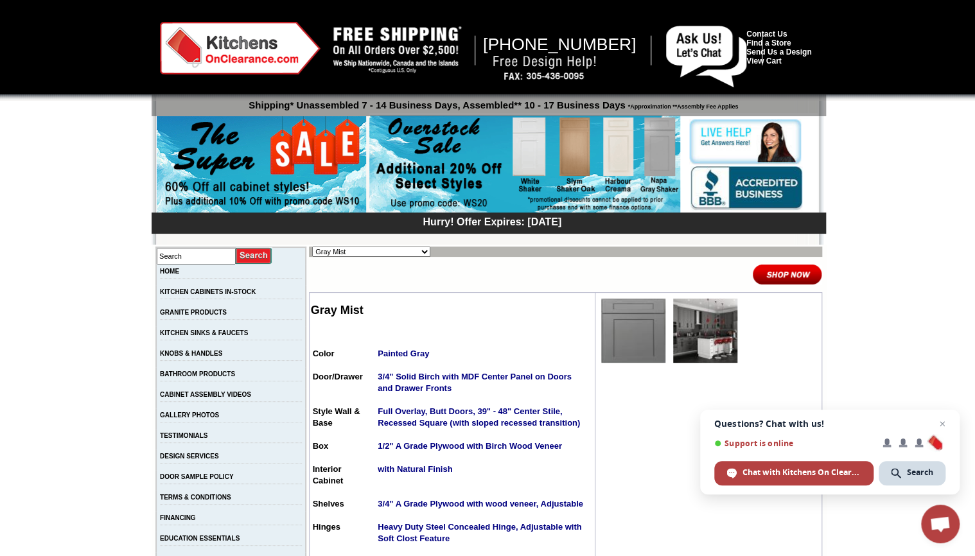
click at [679, 330] on img at bounding box center [705, 331] width 64 height 64
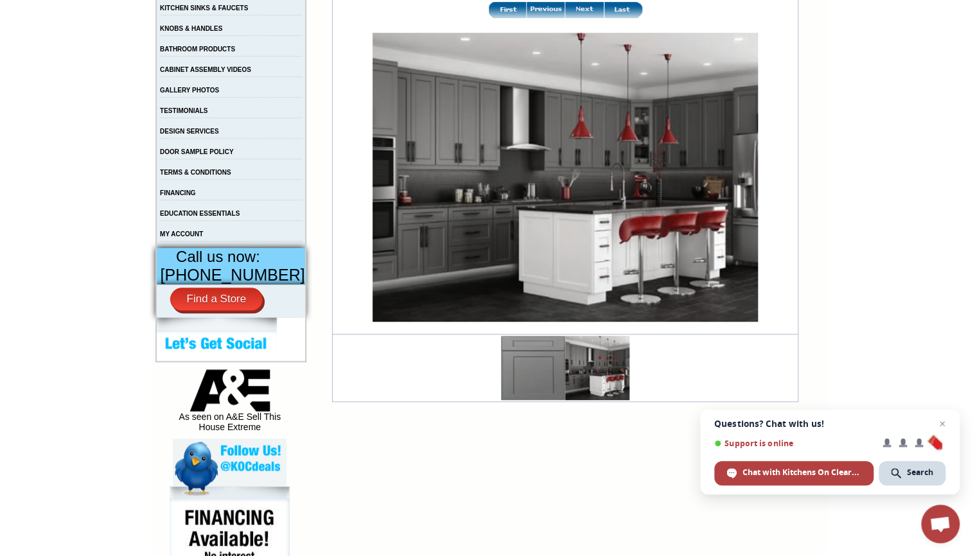
scroll to position [360, 0]
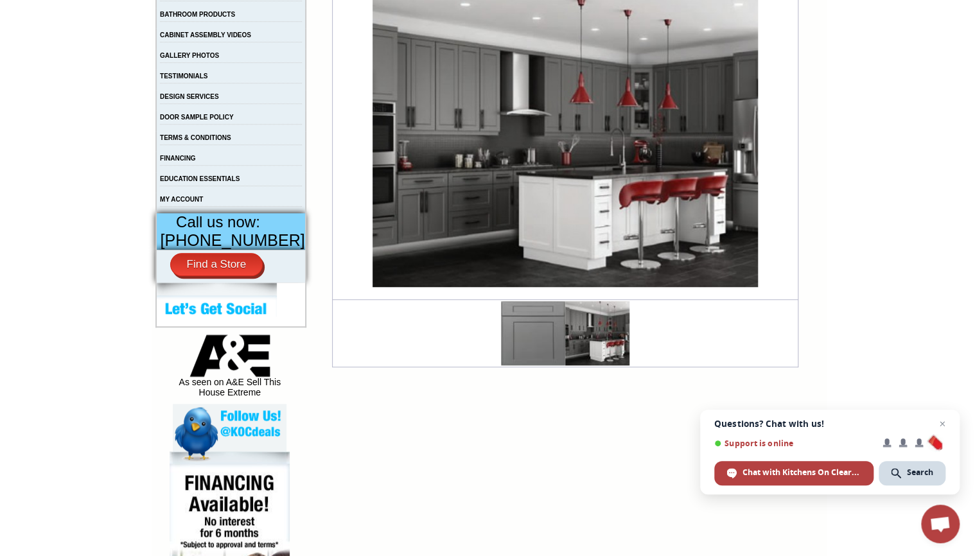
click at [506, 342] on img at bounding box center [533, 333] width 64 height 64
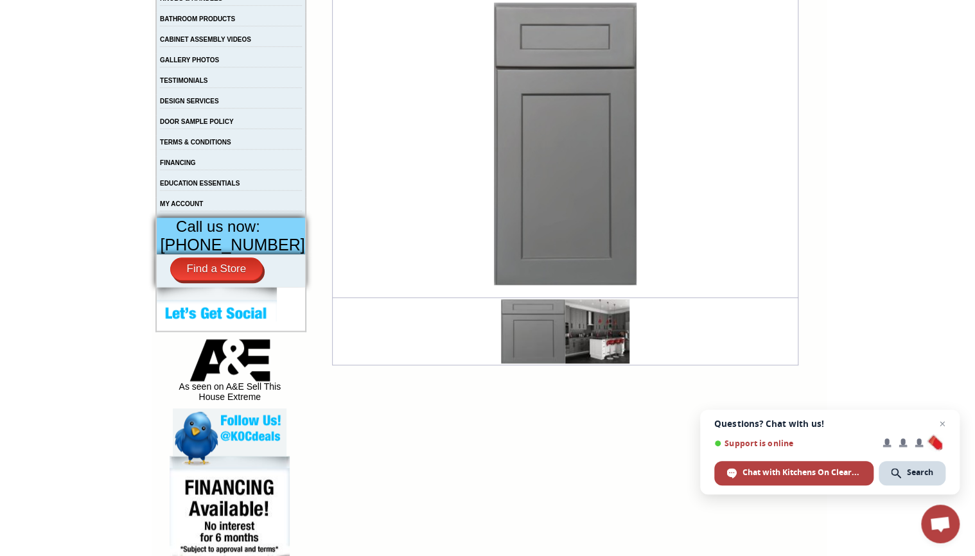
scroll to position [360, 0]
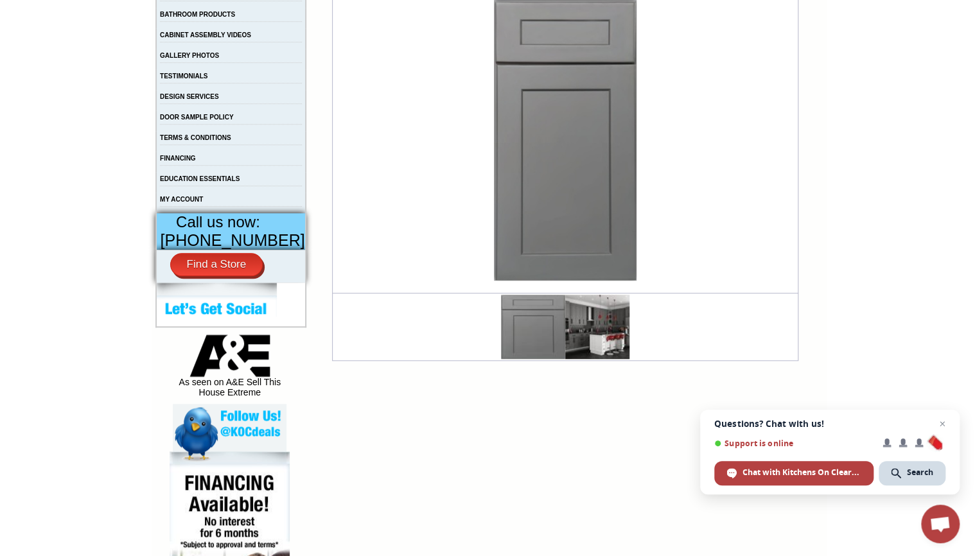
click at [588, 311] on img at bounding box center [597, 327] width 64 height 64
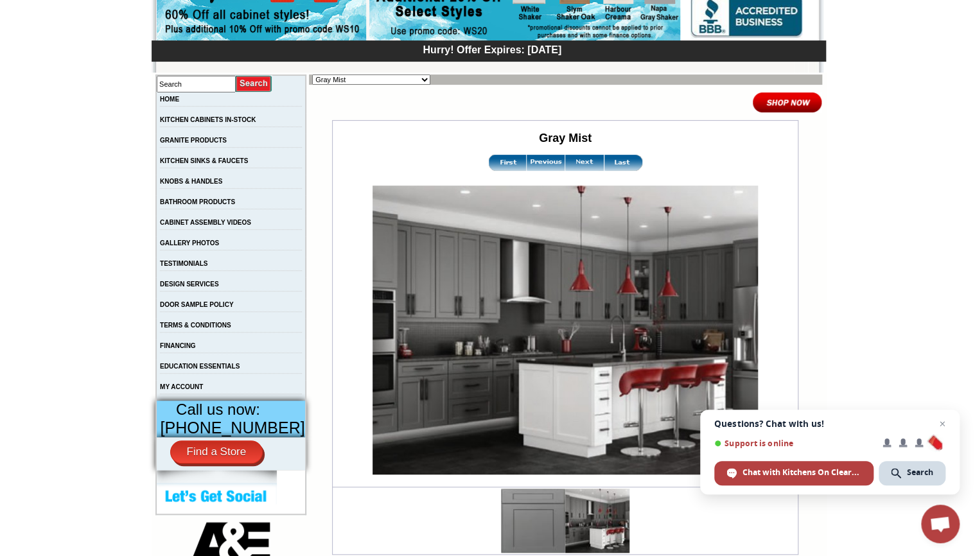
scroll to position [154, 0]
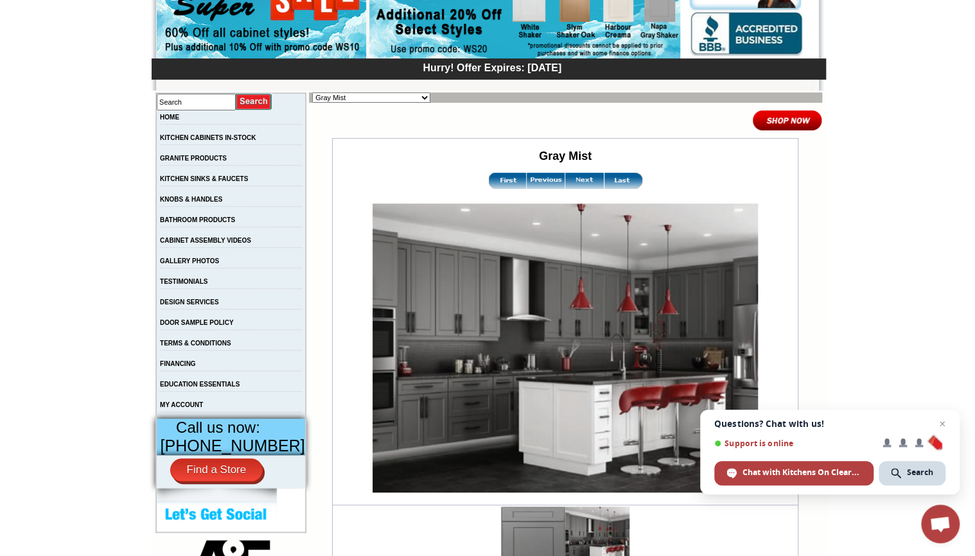
click at [403, 99] on select "Alabaster Shaker Altmann Yellow Walnut Ashton White Shaker Baycreek Gray Beachw…" at bounding box center [371, 97] width 118 height 10
select select "/gallery.php?RollID=Hanover_Stone"
click at [312, 92] on select "Alabaster Shaker Altmann Yellow Walnut Ashton White Shaker Baycreek Gray Beachw…" at bounding box center [371, 97] width 118 height 10
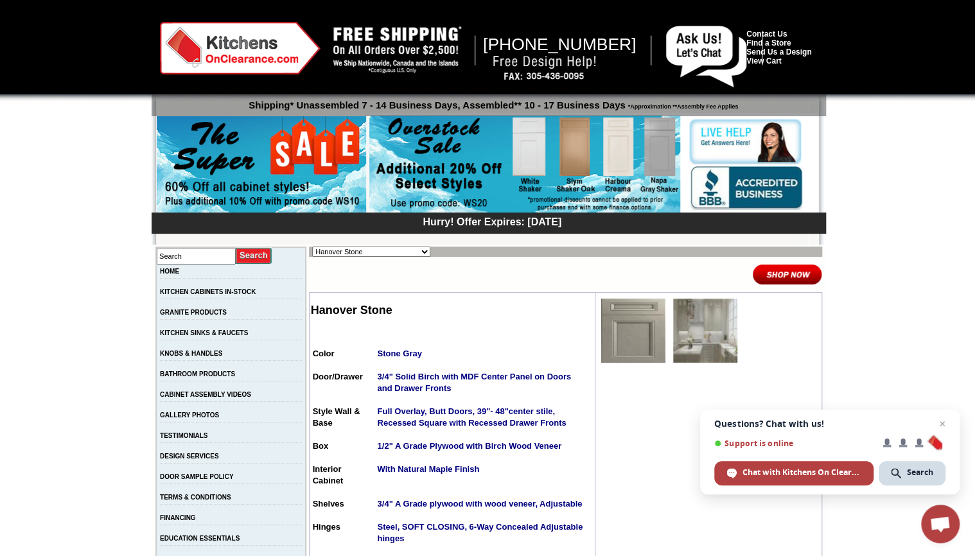
click at [670, 328] on td at bounding box center [705, 330] width 71 height 71
click at [673, 332] on img at bounding box center [705, 331] width 64 height 64
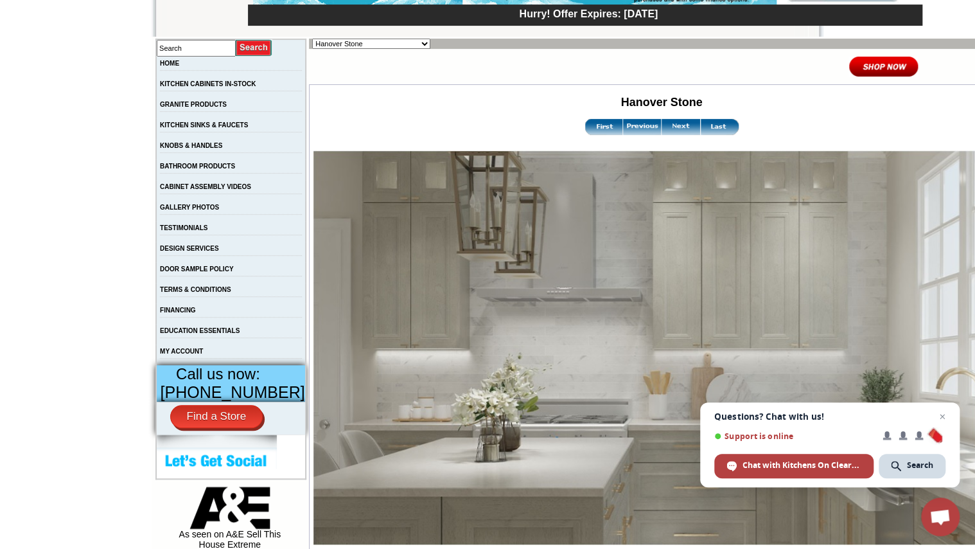
scroll to position [206, 0]
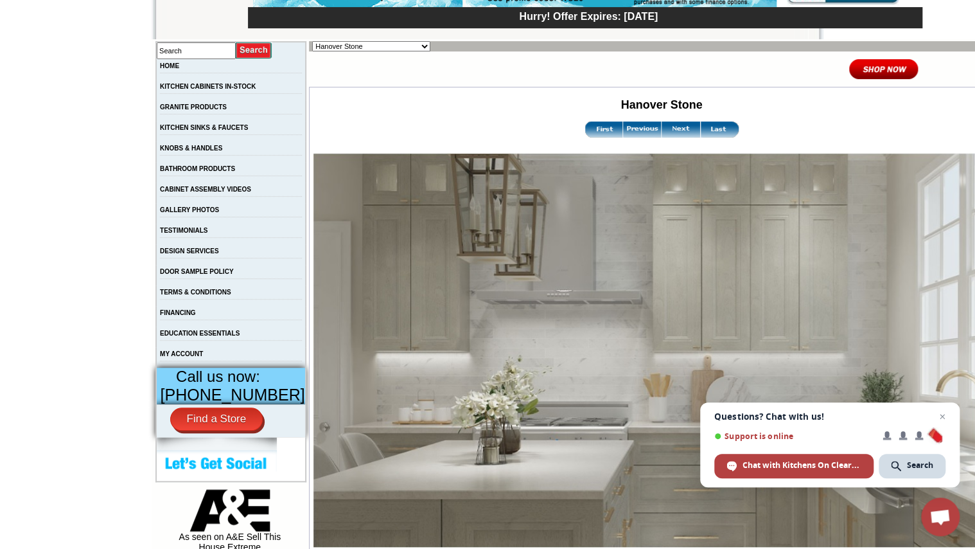
click at [383, 46] on select "Alabaster Shaker [PERSON_NAME] Yellow Walnut [PERSON_NAME] Shaker Baycreek Gray…" at bounding box center [371, 46] width 118 height 10
select select "/gallery.php?RollID=Harbour_Creama"
click at [312, 41] on select "Alabaster Shaker Altmann Yellow Walnut Ashton White Shaker Baycreek Gray Beachw…" at bounding box center [371, 46] width 118 height 10
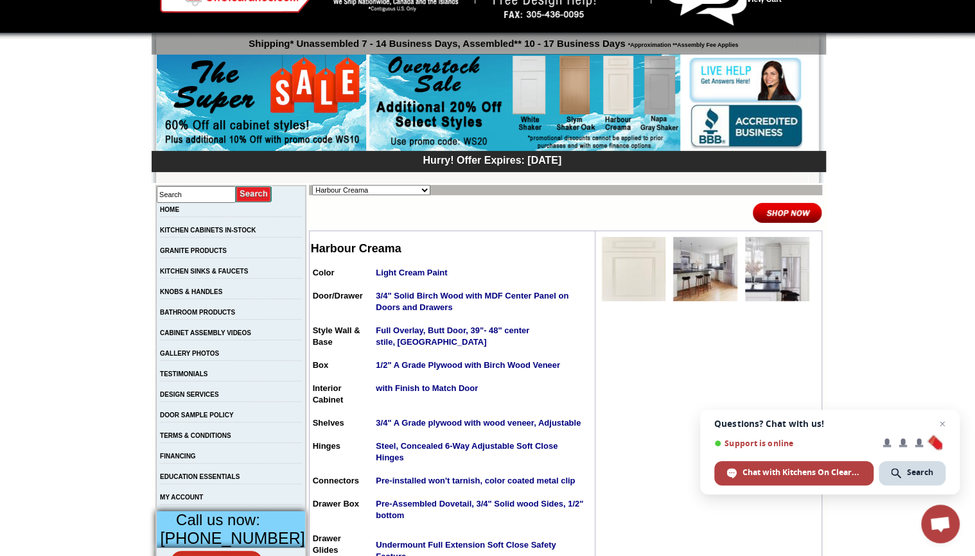
scroll to position [103, 0]
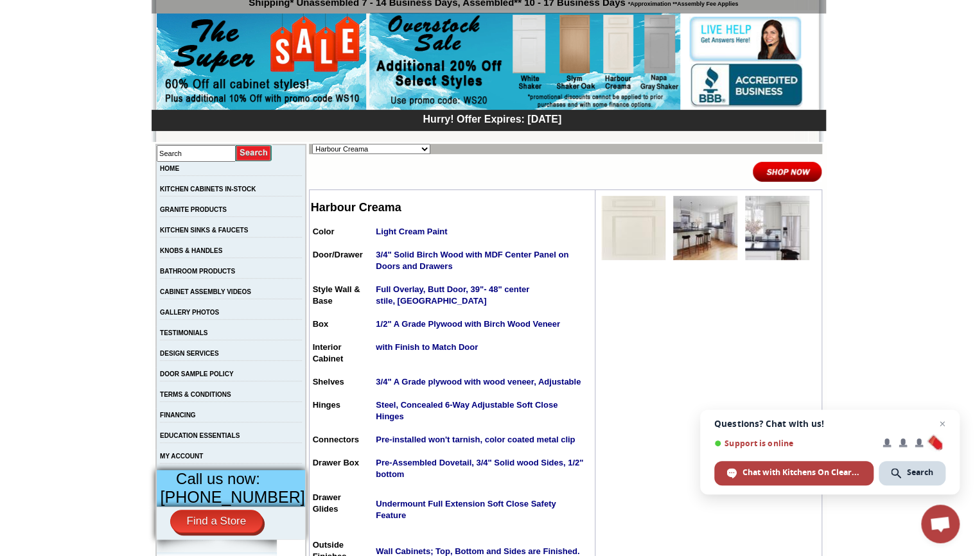
click at [403, 146] on select "Alabaster Shaker [PERSON_NAME] Yellow Walnut [PERSON_NAME] Shaker Baycreek Gray…" at bounding box center [371, 149] width 118 height 10
select select "/gallery.php?RollID=Harmony_Shaker_Mist"
click at [312, 144] on select "Alabaster Shaker [PERSON_NAME] Yellow Walnut [PERSON_NAME] Shaker Baycreek Gray…" at bounding box center [371, 149] width 118 height 10
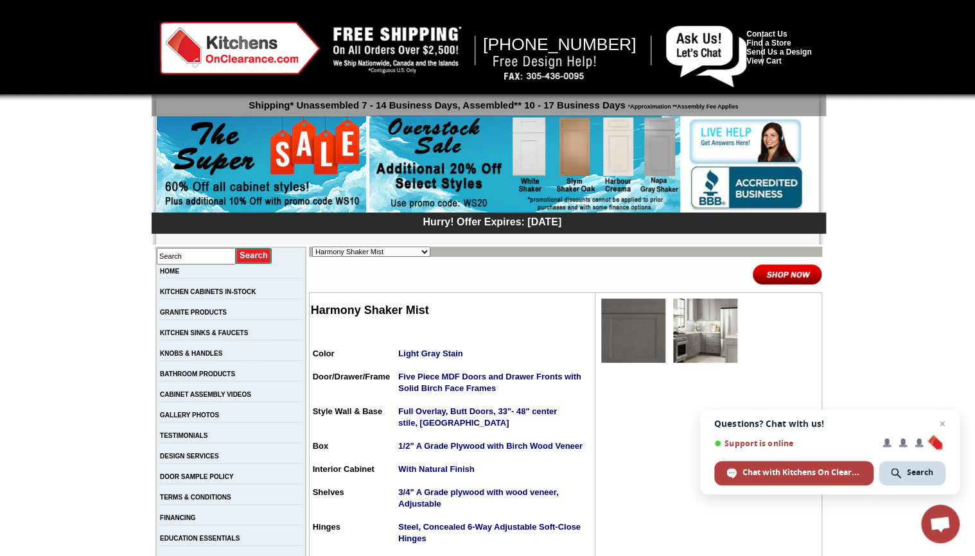
click at [690, 328] on img at bounding box center [705, 331] width 64 height 64
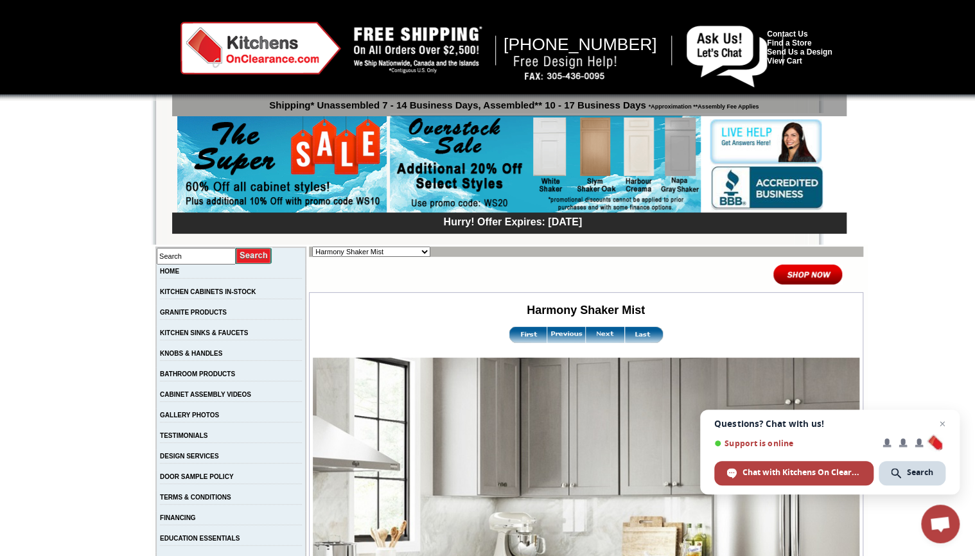
click at [385, 252] on select "Alabaster Shaker [PERSON_NAME] Yellow Walnut [PERSON_NAME] Shaker Baycreek Gray…" at bounding box center [371, 252] width 118 height 10
select select "/gallery.php?RollID=Landmark_Shaker_Oak"
click at [312, 247] on select "Alabaster Shaker Altmann Yellow Walnut Ashton White Shaker Baycreek Gray Beachw…" at bounding box center [371, 252] width 118 height 10
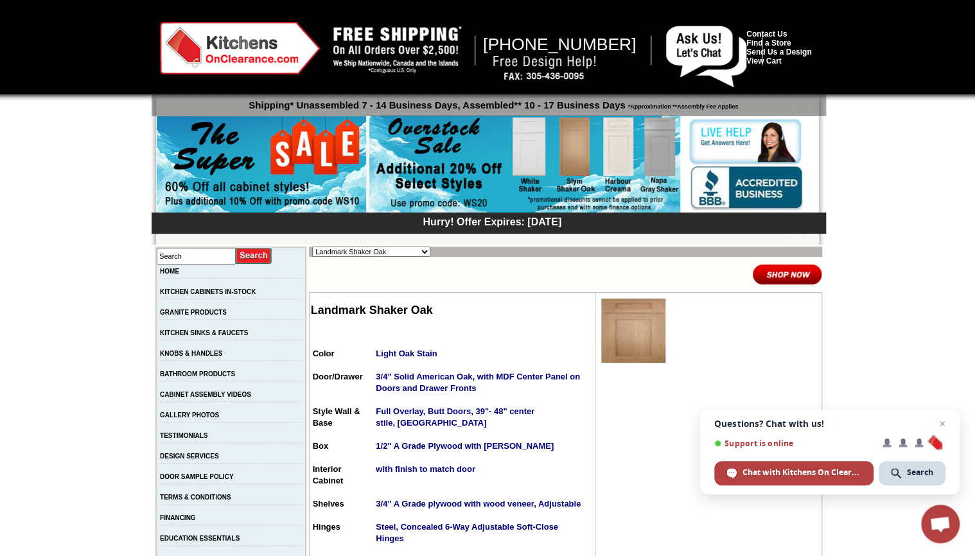
click at [400, 247] on select "Alabaster Shaker [PERSON_NAME] Yellow Walnut [PERSON_NAME] Shaker Baycreek Gray…" at bounding box center [371, 252] width 118 height 10
select select "/gallery.php?RollID=Manor_Slate"
click at [312, 247] on select "Alabaster Shaker [PERSON_NAME] Yellow Walnut [PERSON_NAME] Shaker Baycreek Gray…" at bounding box center [371, 252] width 118 height 10
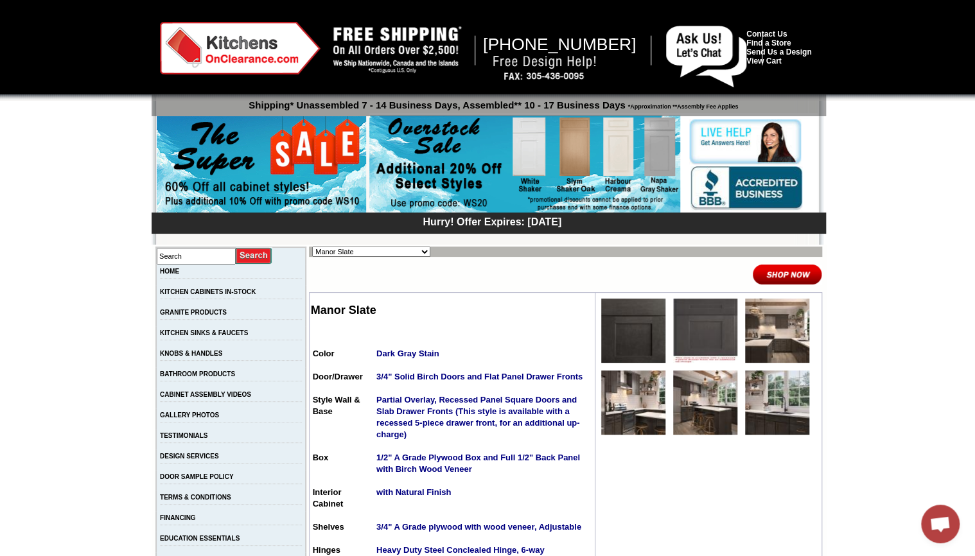
click at [404, 251] on select "Alabaster Shaker [PERSON_NAME] Yellow Walnut [PERSON_NAME] Shaker Baycreek Gray…" at bounding box center [371, 252] width 118 height 10
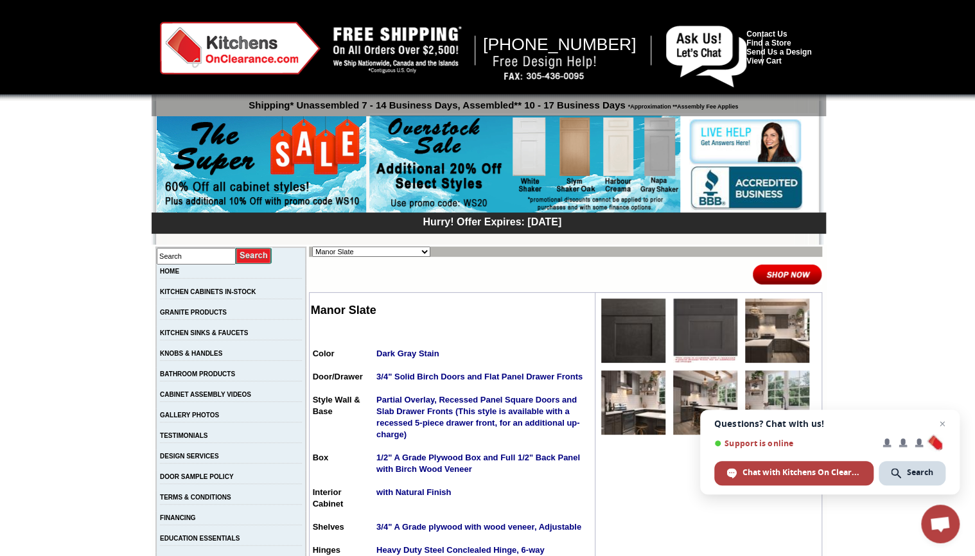
select select "/gallery.php?RollID=Manor_Stone"
click at [312, 247] on select "Alabaster Shaker [PERSON_NAME] Yellow Walnut [PERSON_NAME] Shaker Baycreek Gray…" at bounding box center [371, 252] width 118 height 10
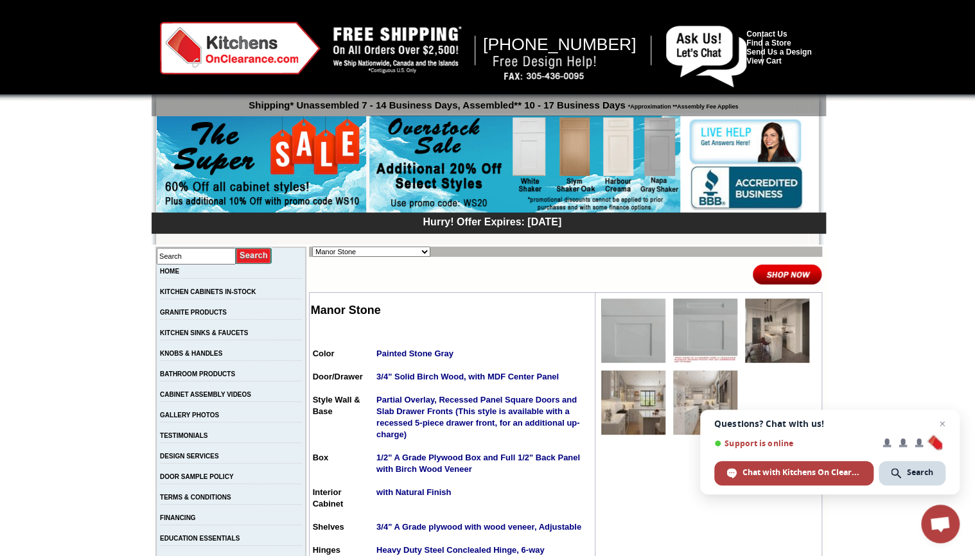
click at [745, 333] on img at bounding box center [777, 331] width 64 height 64
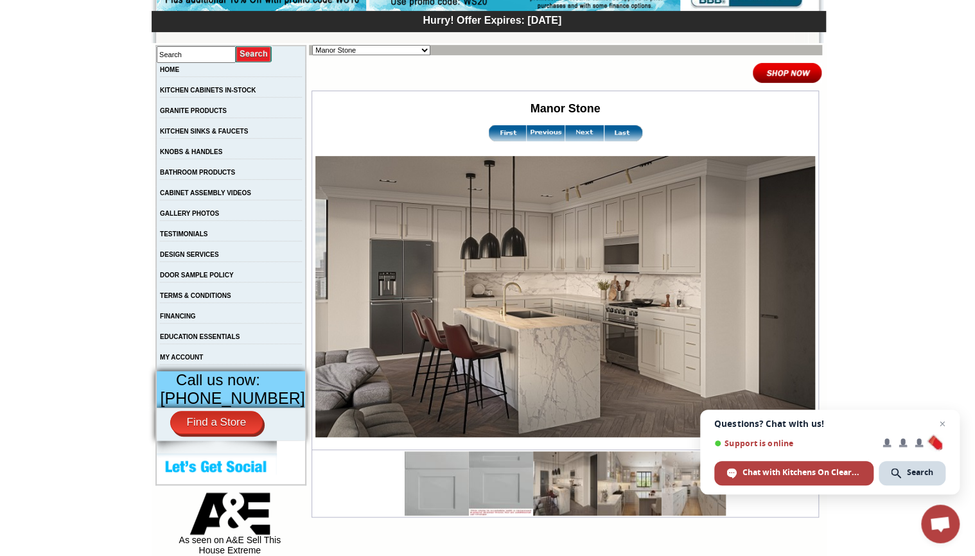
scroll to position [206, 0]
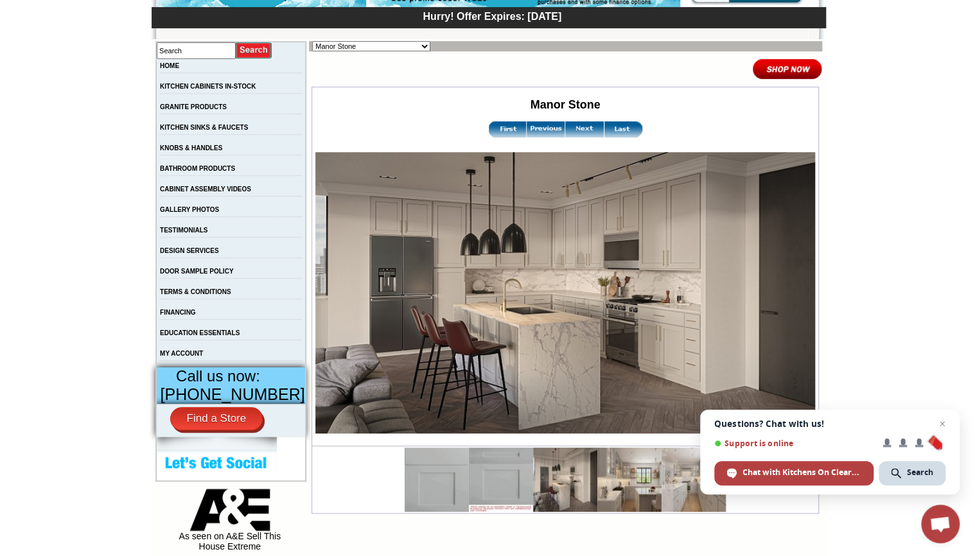
click at [577, 135] on img at bounding box center [584, 129] width 39 height 16
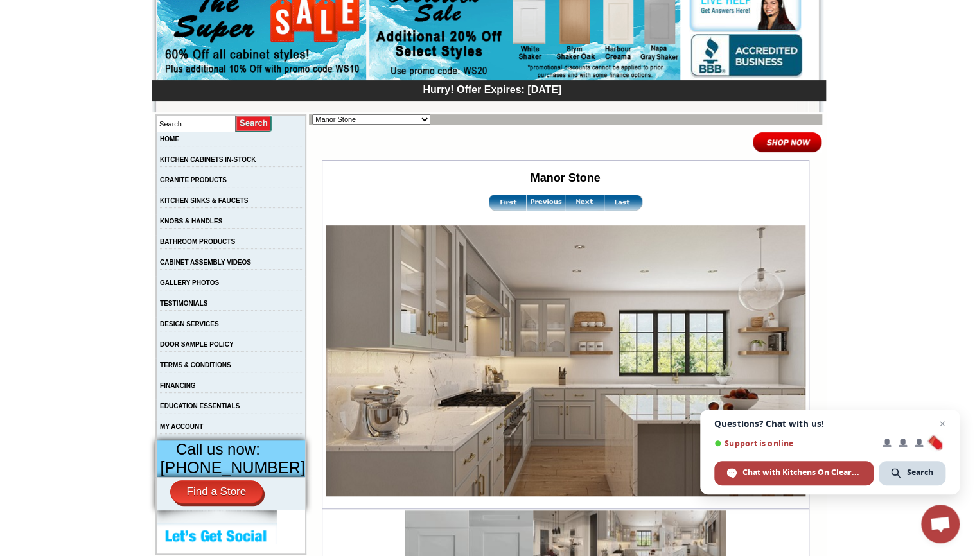
scroll to position [154, 0]
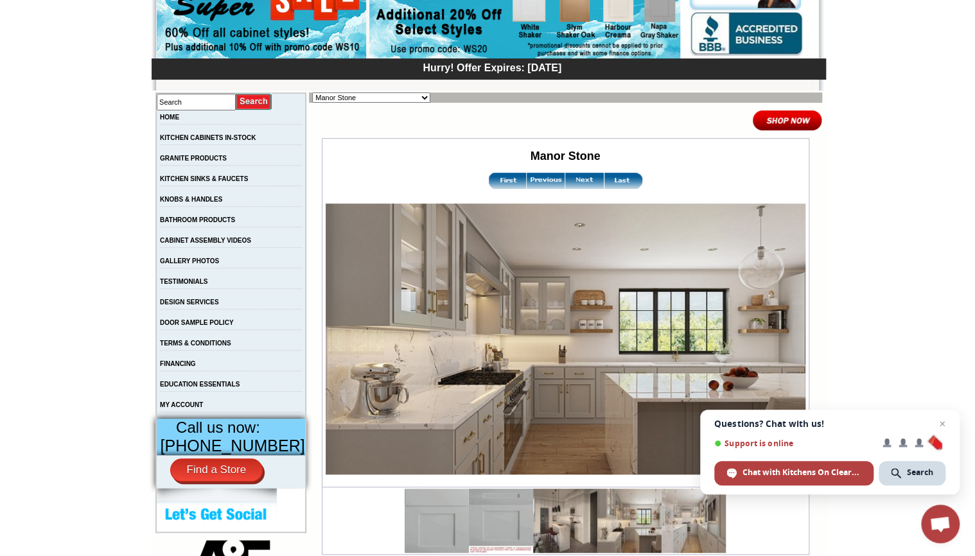
click at [576, 185] on img at bounding box center [584, 181] width 39 height 16
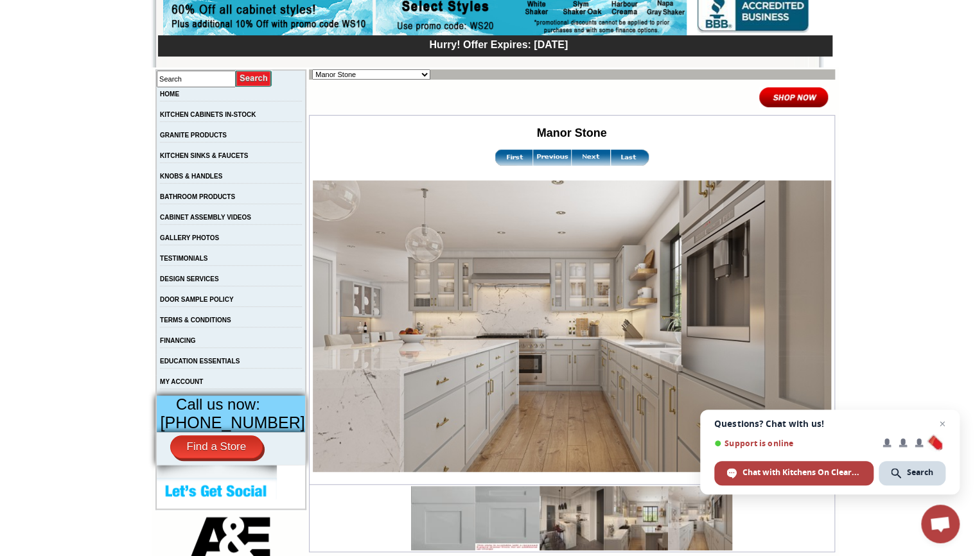
scroll to position [206, 0]
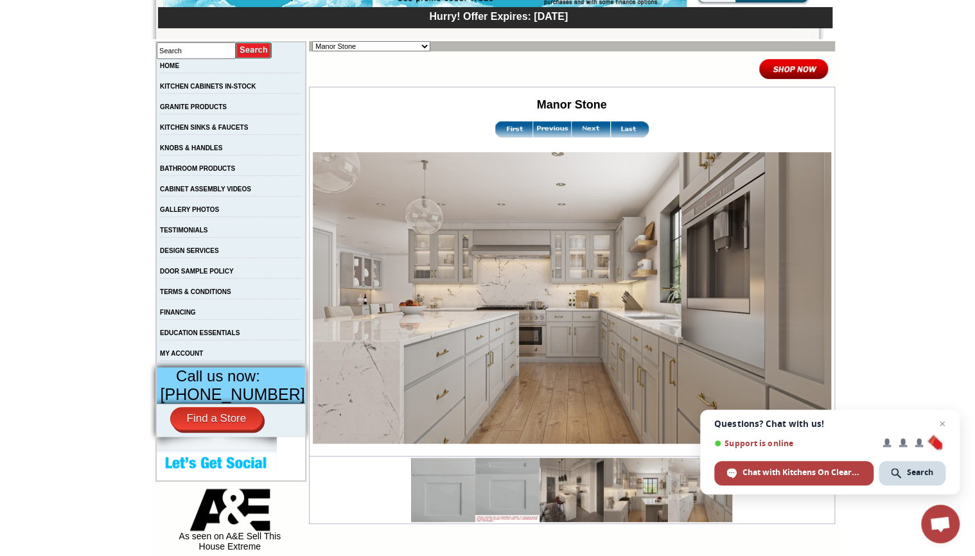
click at [391, 46] on select "Alabaster Shaker [PERSON_NAME] Yellow Walnut [PERSON_NAME] Shaker Baycreek Gray…" at bounding box center [371, 46] width 118 height 10
select select "/gallery.php?RollID=Monterey_Grey"
click at [312, 41] on select "Alabaster Shaker Altmann Yellow Walnut Ashton White Shaker Baycreek Gray Beachw…" at bounding box center [371, 46] width 118 height 10
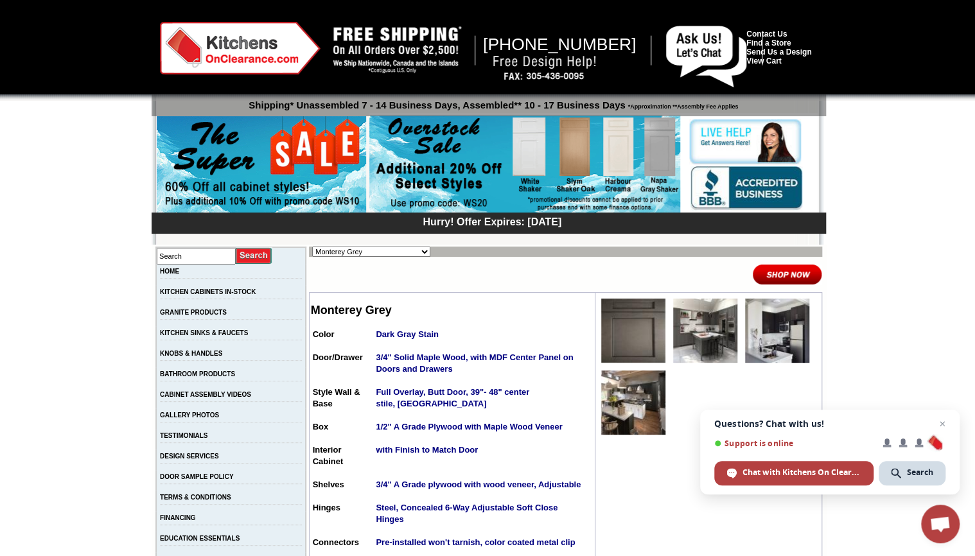
click at [405, 248] on select "Alabaster Shaker Altmann Yellow Walnut Ashton White Shaker Baycreek Gray Beachw…" at bounding box center [371, 252] width 118 height 10
select select "/gallery.php?RollID=Mountain_Gray"
click at [312, 247] on select "Alabaster Shaker Altmann Yellow Walnut Ashton White Shaker Baycreek Gray Beachw…" at bounding box center [371, 252] width 118 height 10
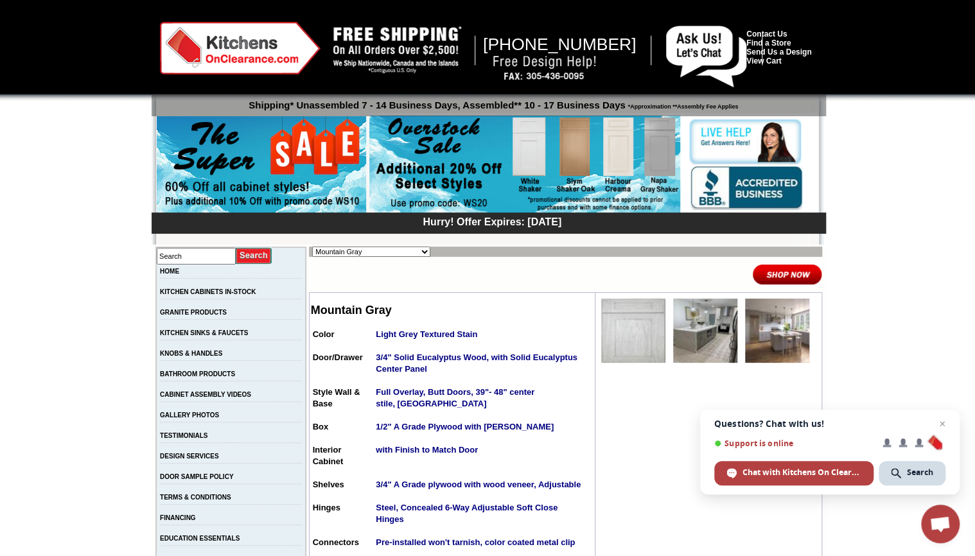
click at [606, 335] on img at bounding box center [633, 331] width 64 height 64
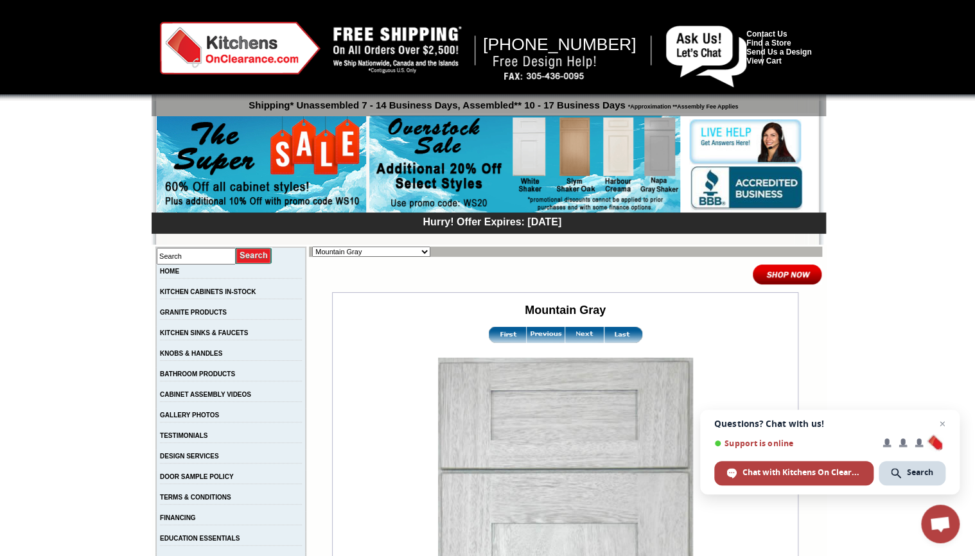
click at [568, 337] on img at bounding box center [584, 335] width 39 height 16
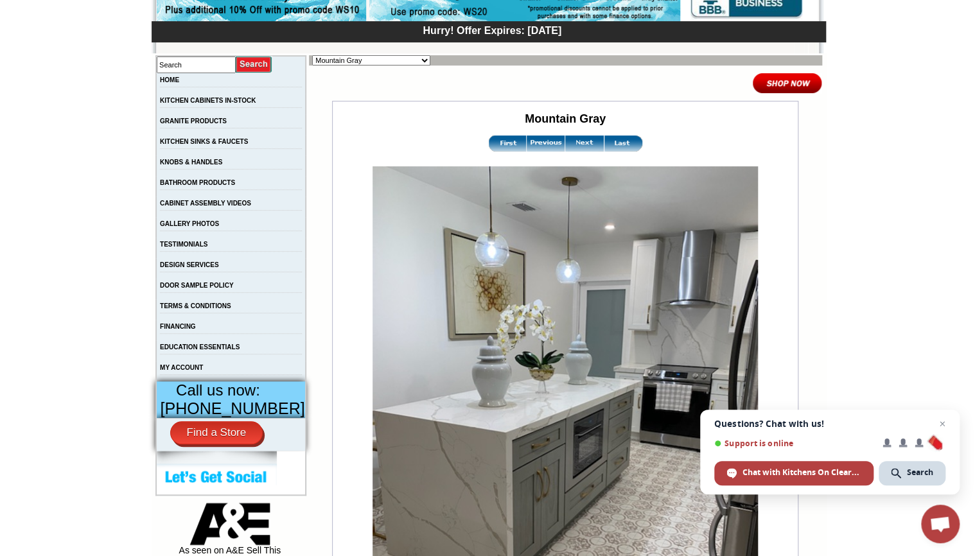
scroll to position [206, 0]
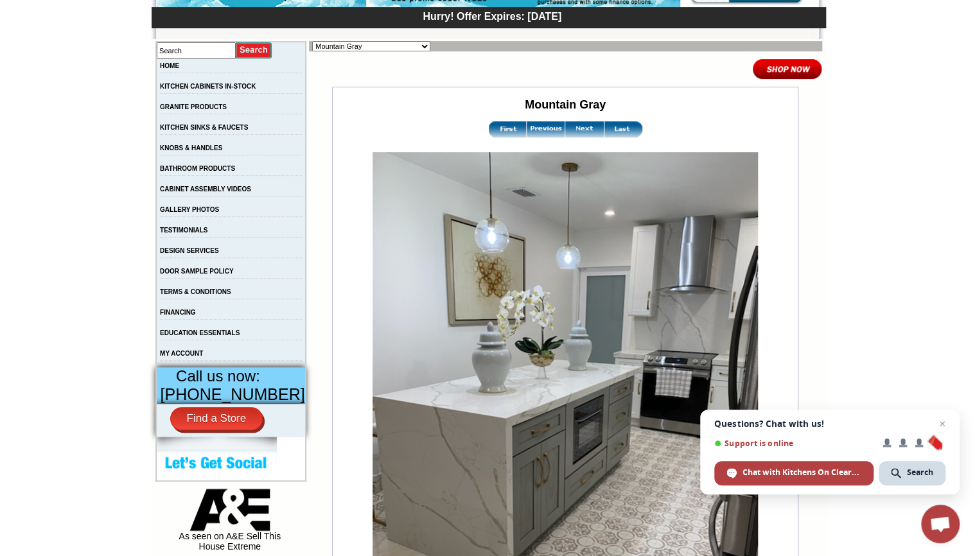
click at [403, 46] on select "Alabaster Shaker [PERSON_NAME] Yellow Walnut [PERSON_NAME] Shaker Baycreek Gray…" at bounding box center [371, 46] width 118 height 10
select select "/gallery.php?RollID=Napa_Gray_Shaker"
click at [312, 41] on select "Alabaster Shaker [PERSON_NAME] Yellow Walnut [PERSON_NAME] Shaker Baycreek Gray…" at bounding box center [371, 46] width 118 height 10
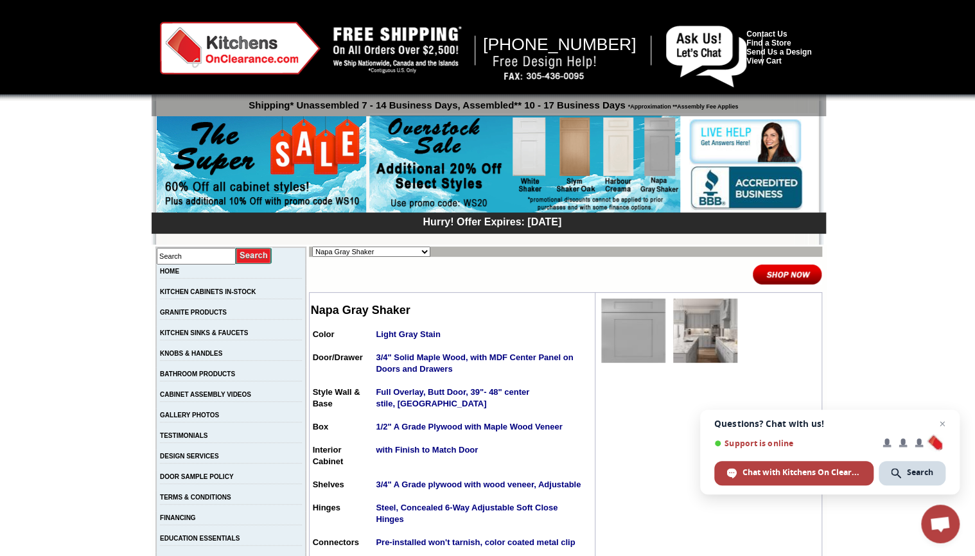
click at [712, 330] on img at bounding box center [705, 331] width 64 height 64
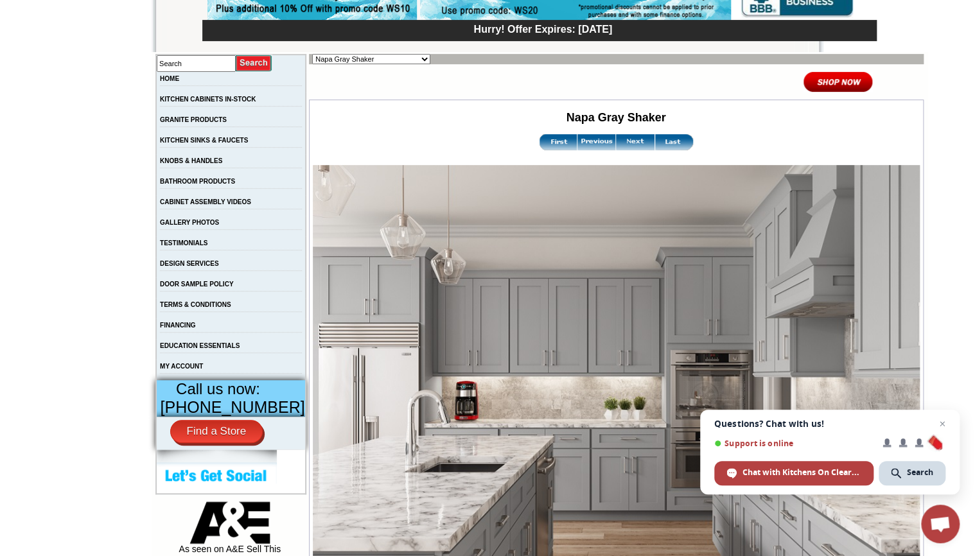
scroll to position [154, 0]
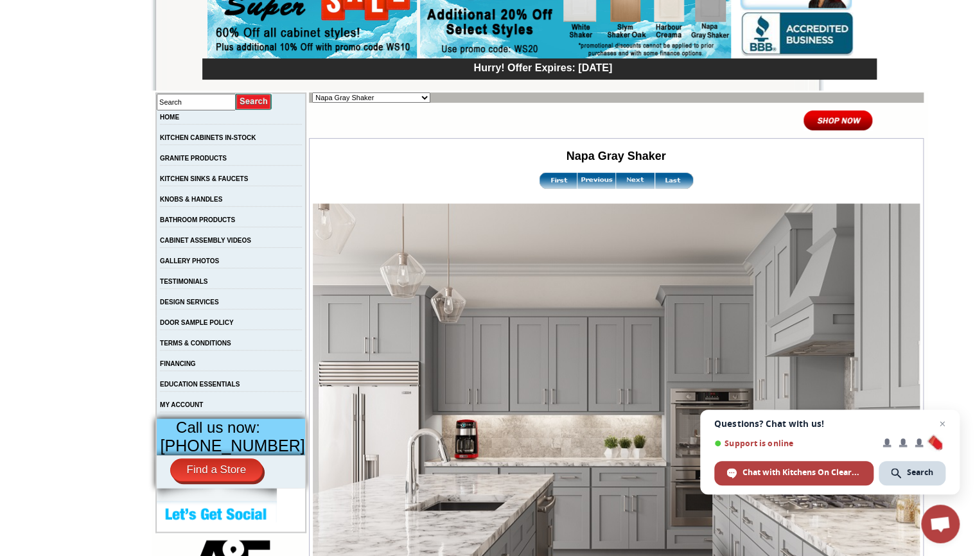
click at [385, 100] on select "Alabaster Shaker [PERSON_NAME] Yellow Walnut [PERSON_NAME] Shaker Baycreek Gray…" at bounding box center [371, 97] width 118 height 10
select select "/gallery.php?RollID=Nash_Matte_Sand"
click at [312, 92] on select "Alabaster Shaker [PERSON_NAME] Yellow Walnut [PERSON_NAME] Shaker Baycreek Gray…" at bounding box center [371, 97] width 118 height 10
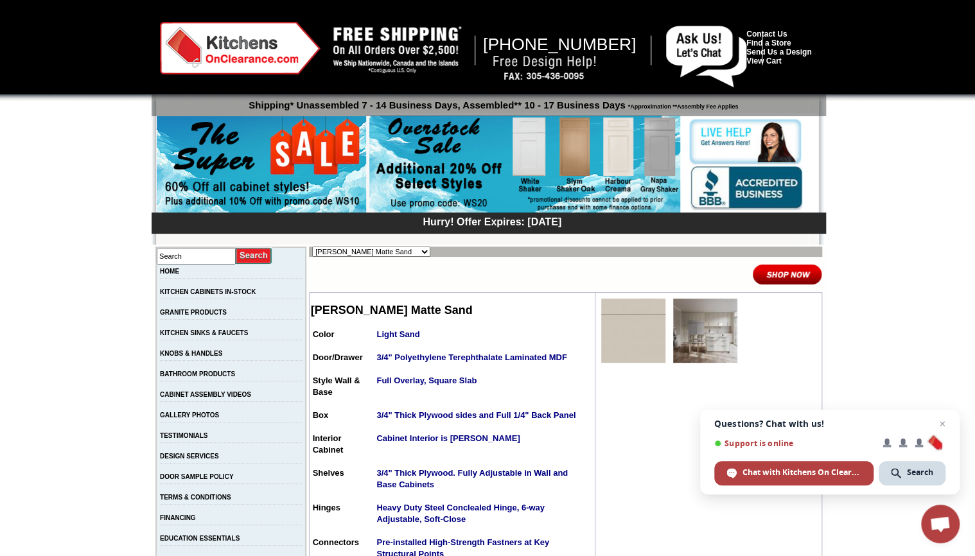
click at [400, 249] on select "Alabaster Shaker [PERSON_NAME] Yellow Walnut [PERSON_NAME] Shaker Baycreek Gray…" at bounding box center [371, 252] width 118 height 10
select select "/gallery.php?RollID=Seattle_Gray"
click at [312, 247] on select "Alabaster Shaker [PERSON_NAME] Yellow Walnut [PERSON_NAME] Shaker Baycreek Gray…" at bounding box center [371, 252] width 118 height 10
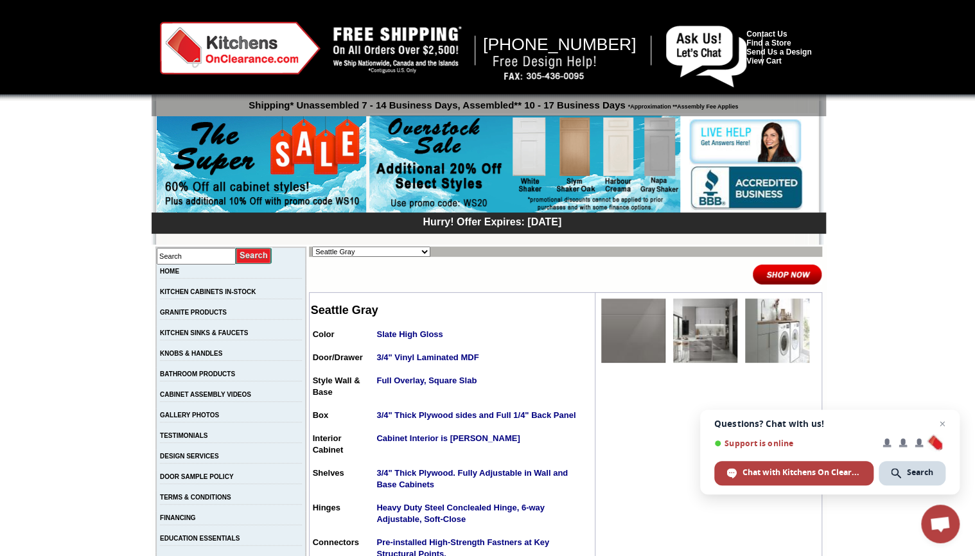
click at [683, 349] on img at bounding box center [705, 331] width 64 height 64
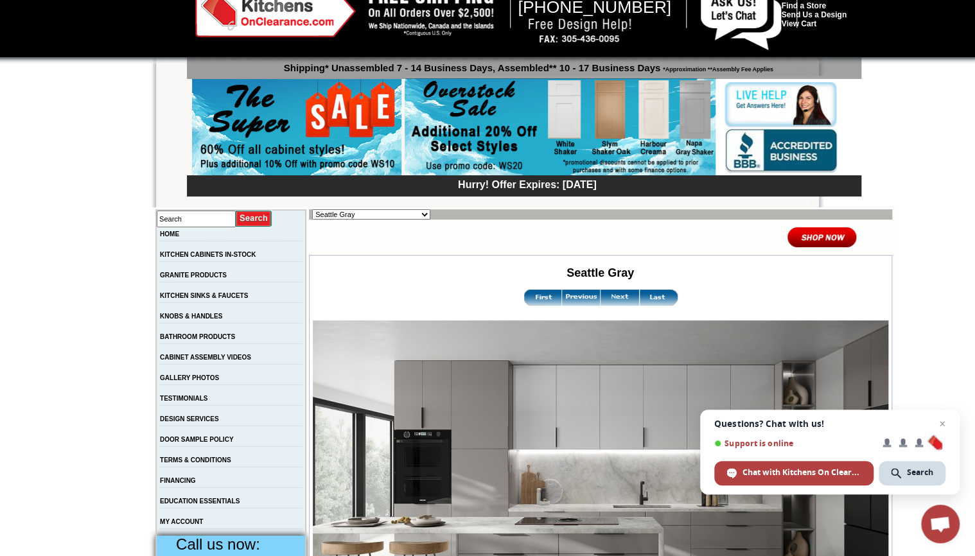
scroll to position [154, 0]
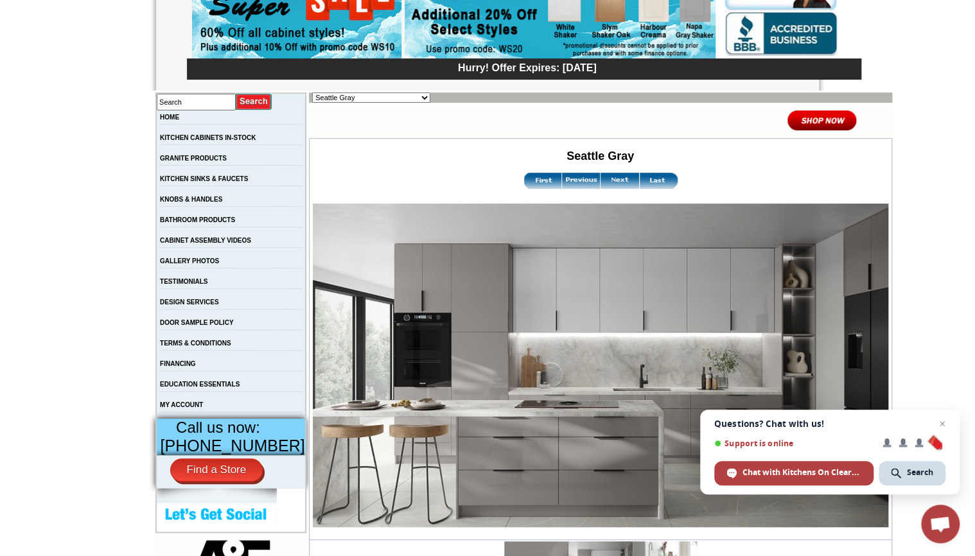
click at [387, 100] on select "Alabaster Shaker Altmann Yellow Walnut Ashton White Shaker Baycreek Gray Beachw…" at bounding box center [371, 97] width 118 height 10
select select "/gallery.php?RollID=Silver_Horizon"
click at [312, 92] on select "Alabaster Shaker [PERSON_NAME] Yellow Walnut [PERSON_NAME] Shaker Baycreek Gray…" at bounding box center [371, 97] width 118 height 10
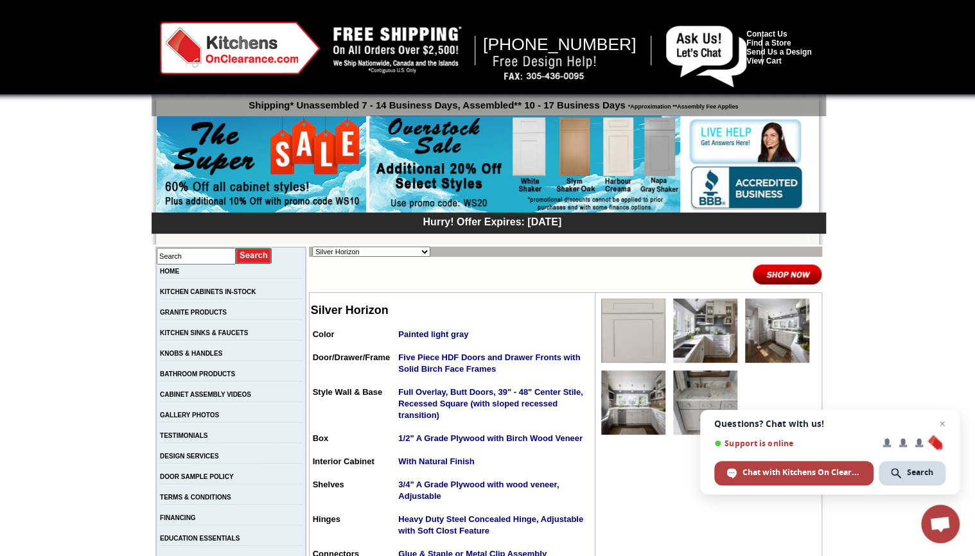
click at [624, 396] on img at bounding box center [633, 403] width 64 height 64
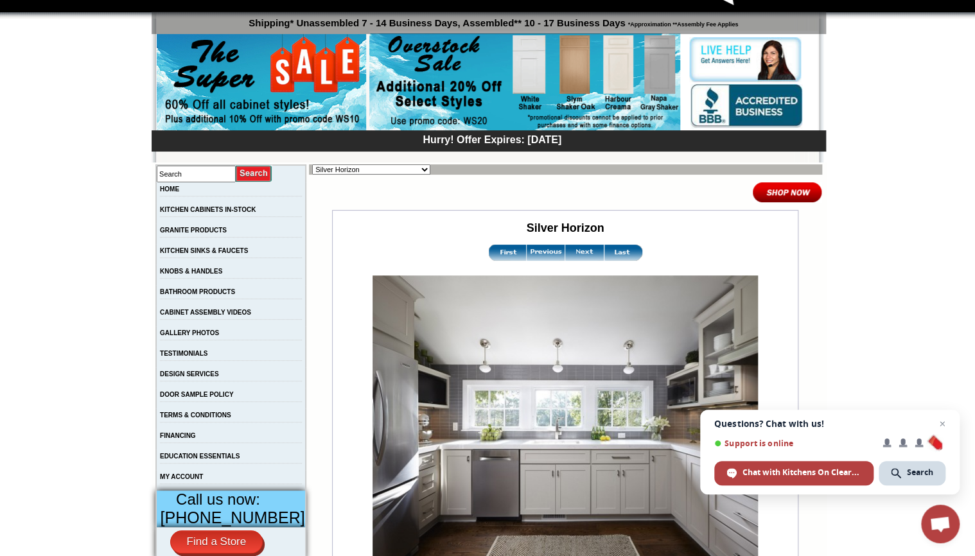
scroll to position [103, 0]
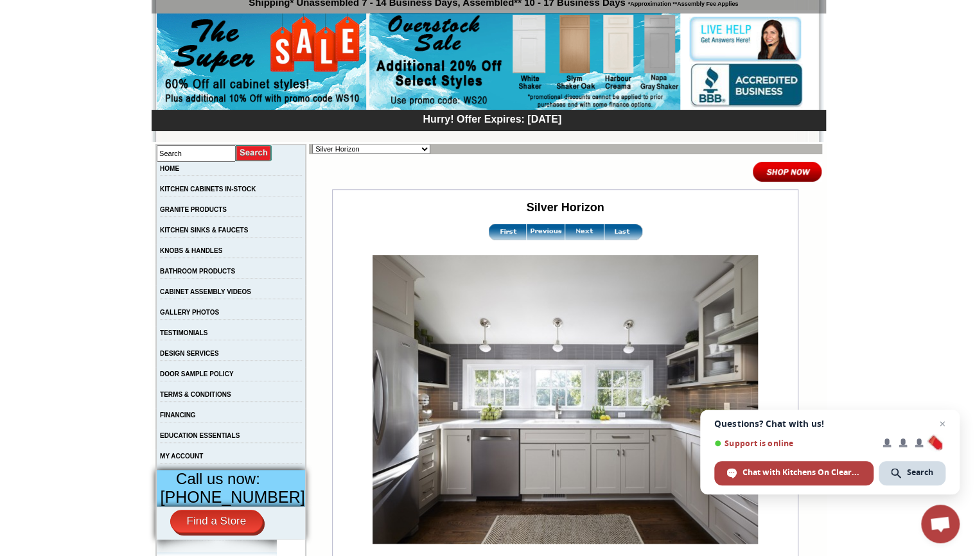
click at [401, 148] on select "Alabaster Shaker [PERSON_NAME] Yellow Walnut [PERSON_NAME] Shaker Baycreek Gray…" at bounding box center [371, 149] width 118 height 10
select select "/gallery.php?RollID=Weathered_Gray"
click at [312, 144] on select "Alabaster Shaker [PERSON_NAME] Yellow Walnut [PERSON_NAME] Shaker Baycreek Gray…" at bounding box center [371, 149] width 118 height 10
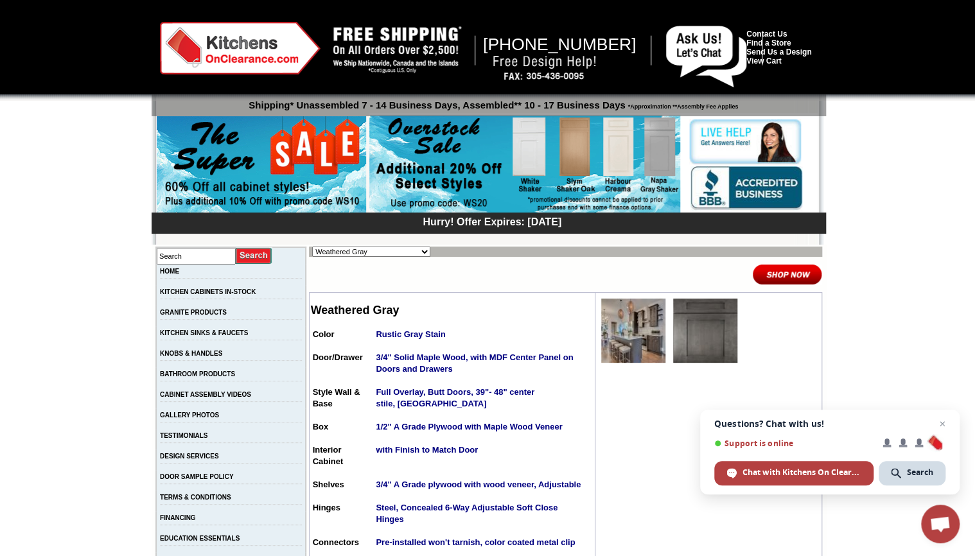
click at [670, 340] on td at bounding box center [705, 330] width 71 height 71
click at [643, 342] on img at bounding box center [633, 331] width 64 height 64
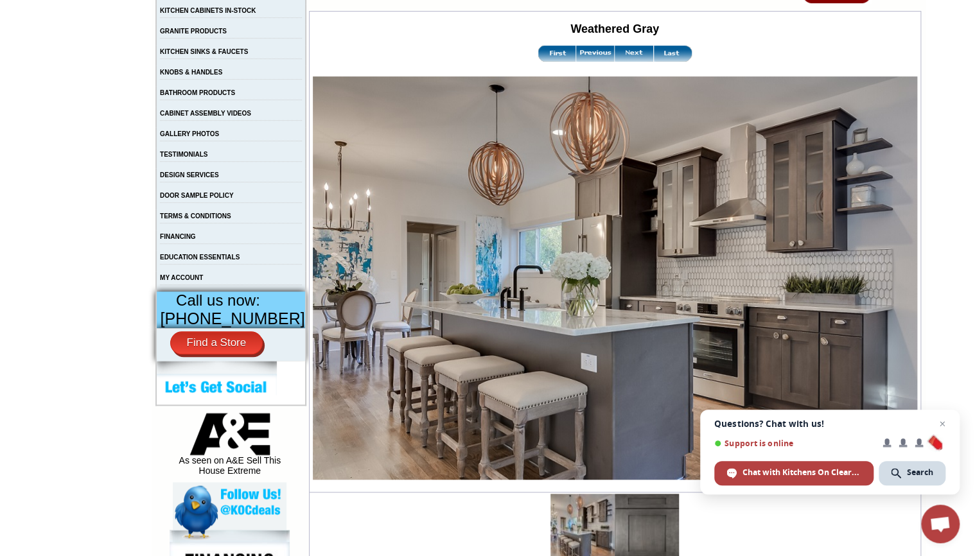
scroll to position [206, 0]
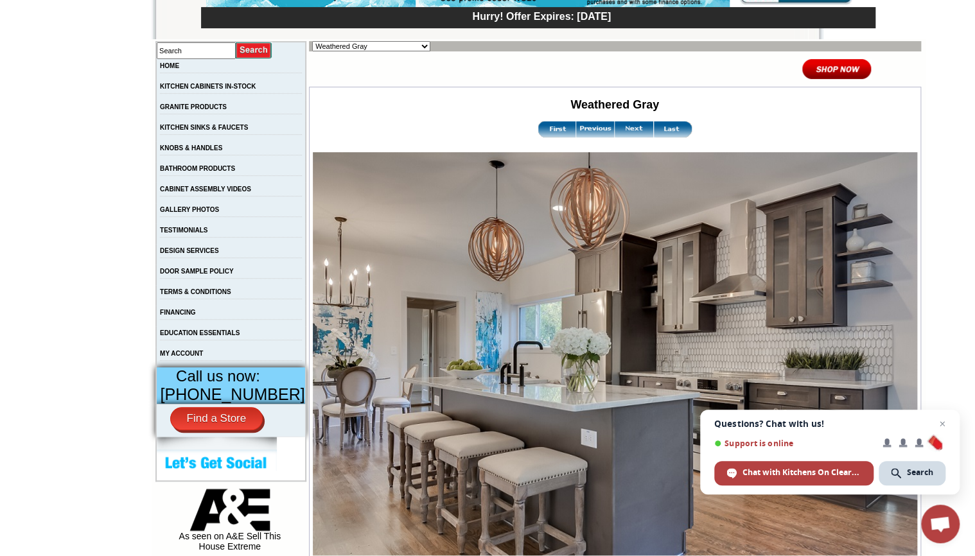
click at [385, 46] on select "Alabaster Shaker [PERSON_NAME] Yellow Walnut [PERSON_NAME] Shaker Baycreek Gray…" at bounding box center [371, 46] width 118 height 10
select select "/gallery.php?RollID=White_Night"
click at [312, 41] on select "Alabaster Shaker [PERSON_NAME] Yellow Walnut [PERSON_NAME] Shaker Baycreek Gray…" at bounding box center [371, 46] width 118 height 10
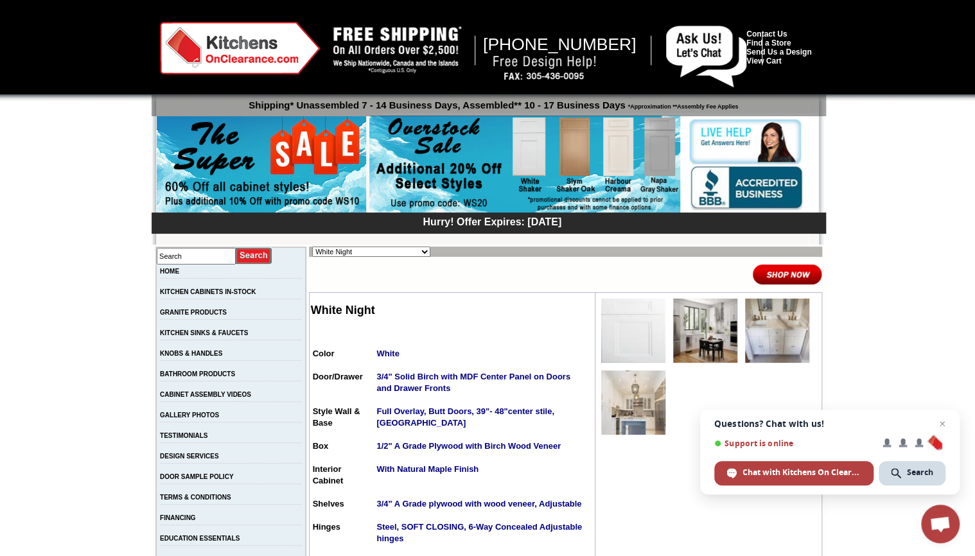
click at [402, 252] on select "Alabaster Shaker Altmann Yellow Walnut Ashton White Shaker Baycreek Gray Beachw…" at bounding box center [371, 252] width 118 height 10
select select "/gallery.php?RollID=Hanover_Stone"
click at [312, 247] on select "Alabaster Shaker Altmann Yellow Walnut Ashton White Shaker Baycreek Gray Beachw…" at bounding box center [371, 252] width 118 height 10
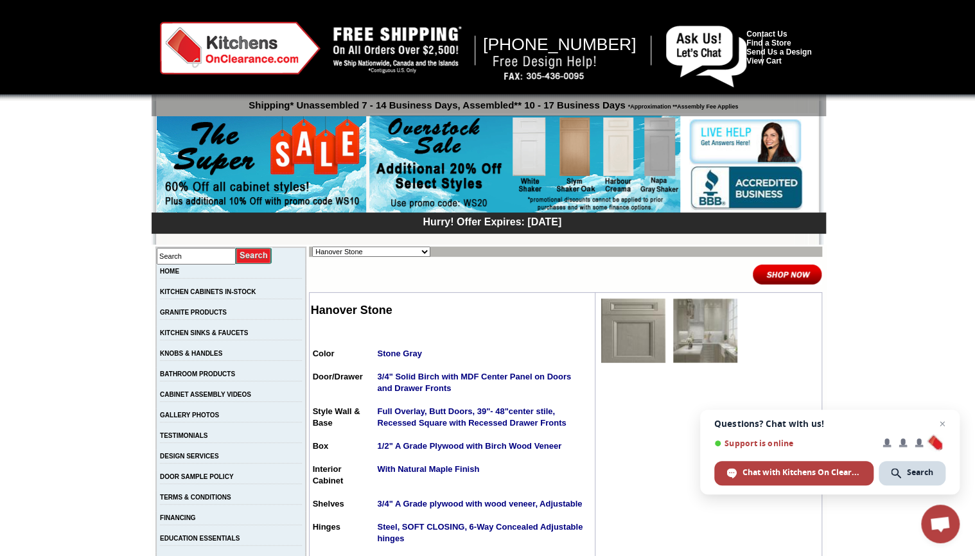
click at [698, 351] on img at bounding box center [705, 331] width 64 height 64
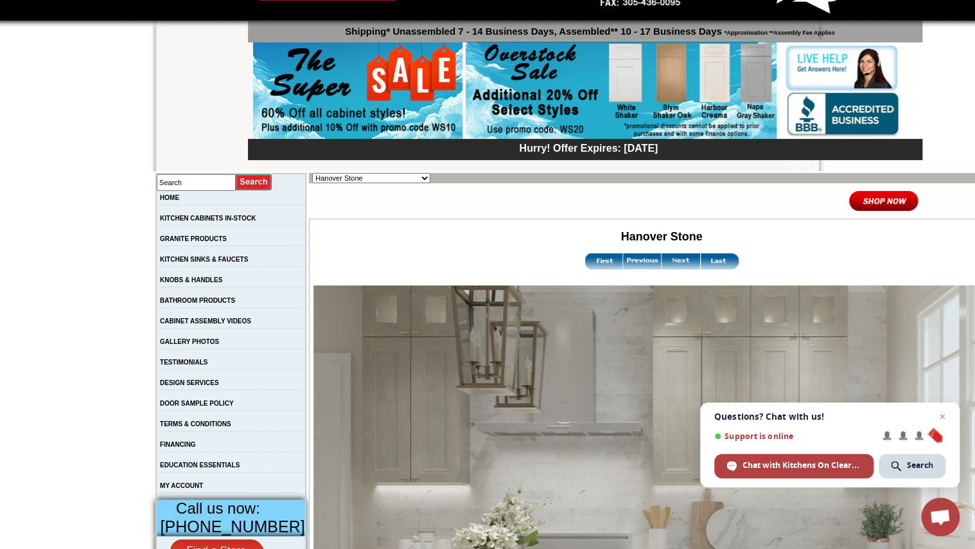
scroll to position [51, 0]
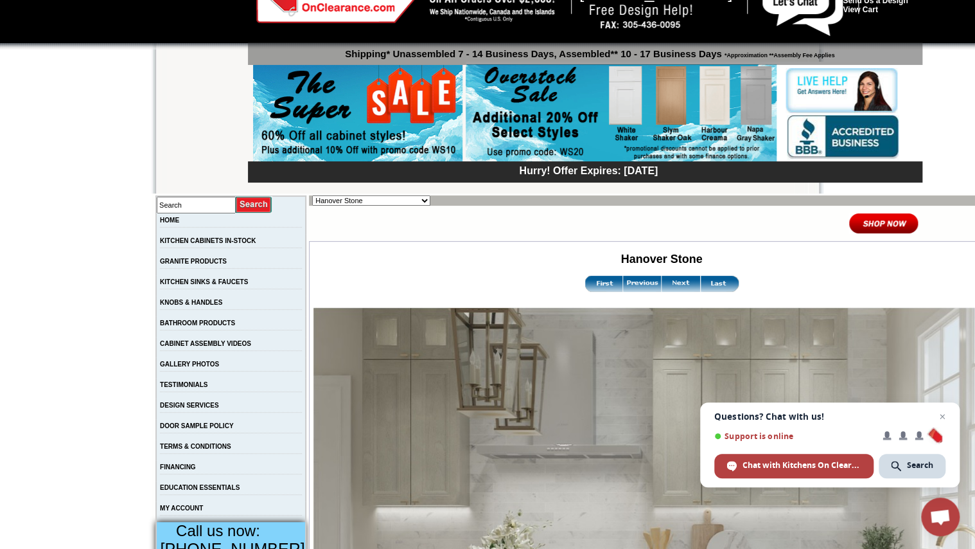
click at [386, 200] on select "Alabaster Shaker [PERSON_NAME] Yellow Walnut [PERSON_NAME] Shaker Baycreek Gray…" at bounding box center [371, 200] width 118 height 10
select select "/gallery.php?RollID=Gray_Mist"
click at [312, 195] on select "Alabaster Shaker Altmann Yellow Walnut Ashton White Shaker Baycreek Gray Beachw…" at bounding box center [371, 200] width 118 height 10
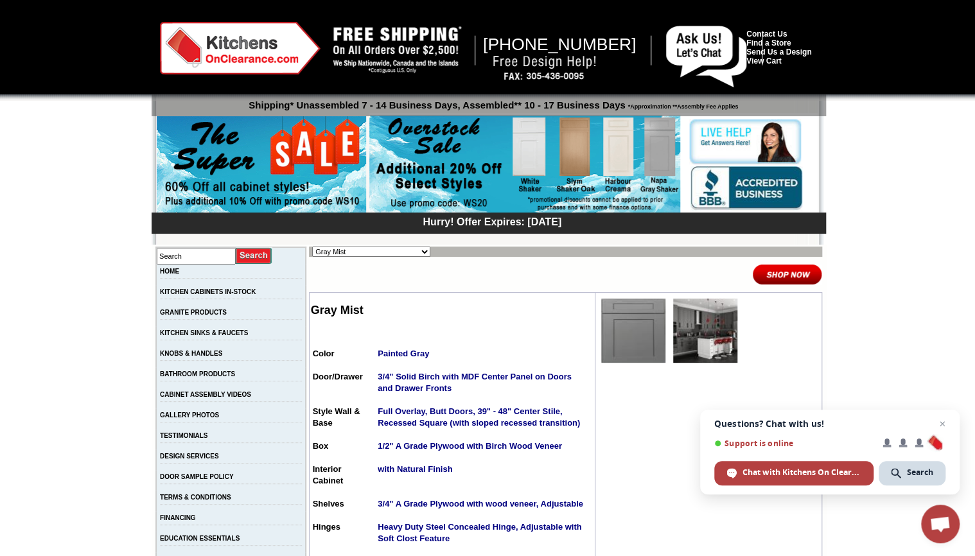
click at [688, 339] on img at bounding box center [705, 331] width 64 height 64
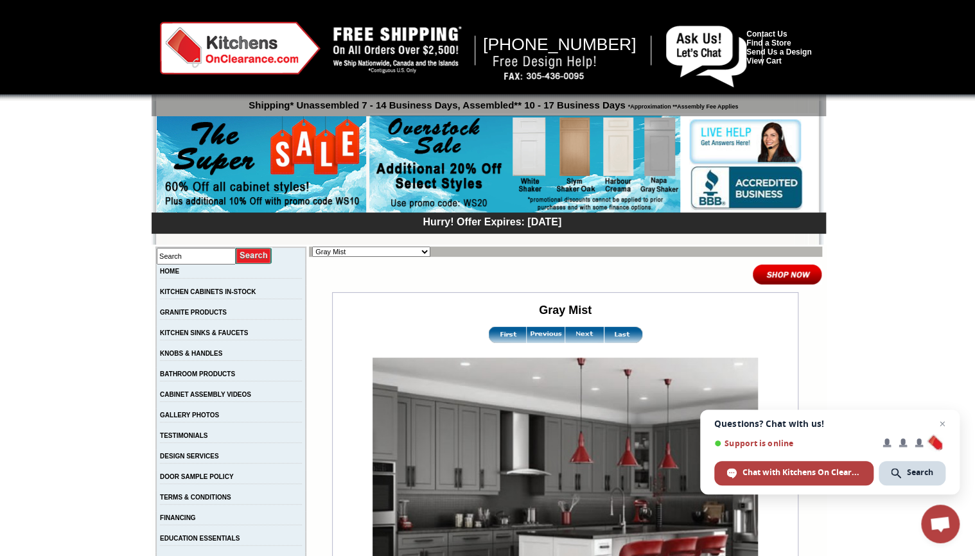
click at [793, 277] on img at bounding box center [787, 274] width 70 height 21
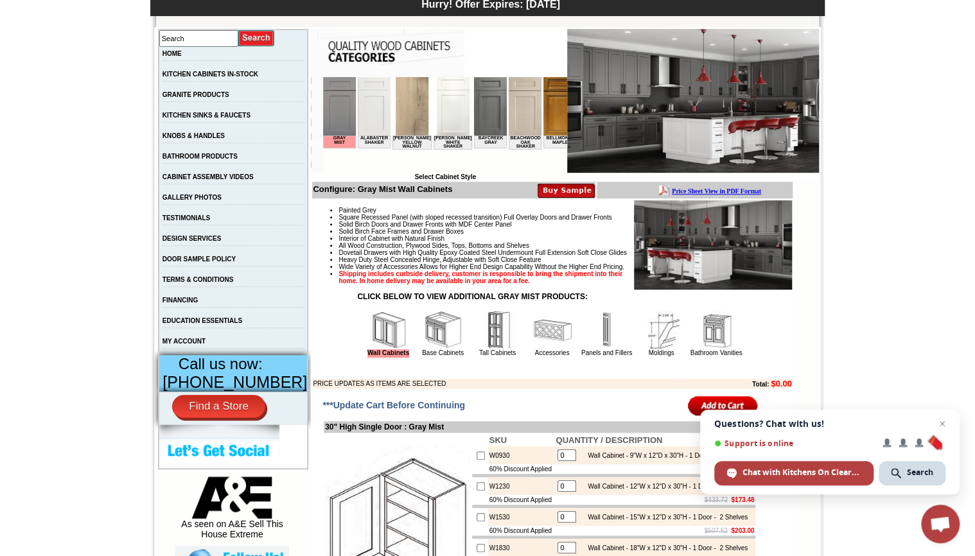
scroll to position [257, 0]
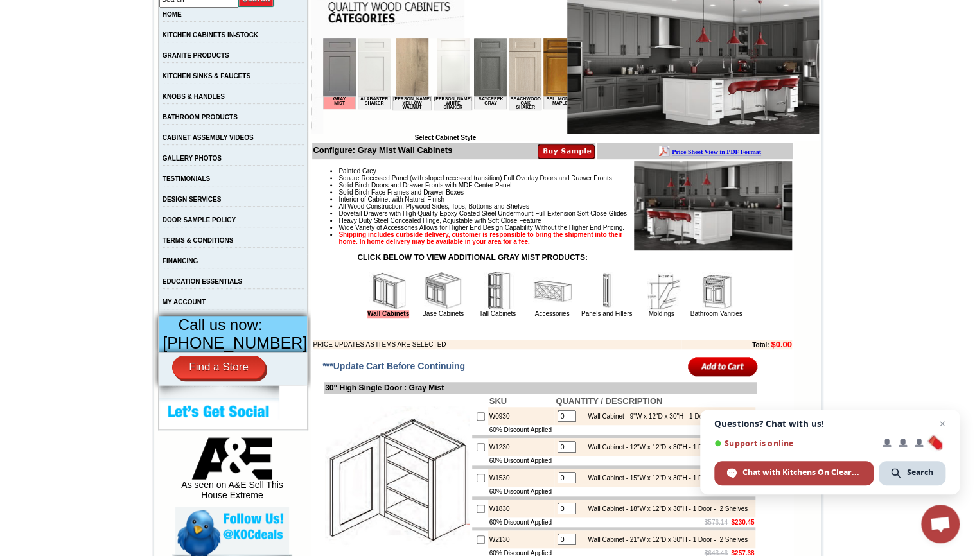
click at [369, 310] on img at bounding box center [388, 291] width 39 height 39
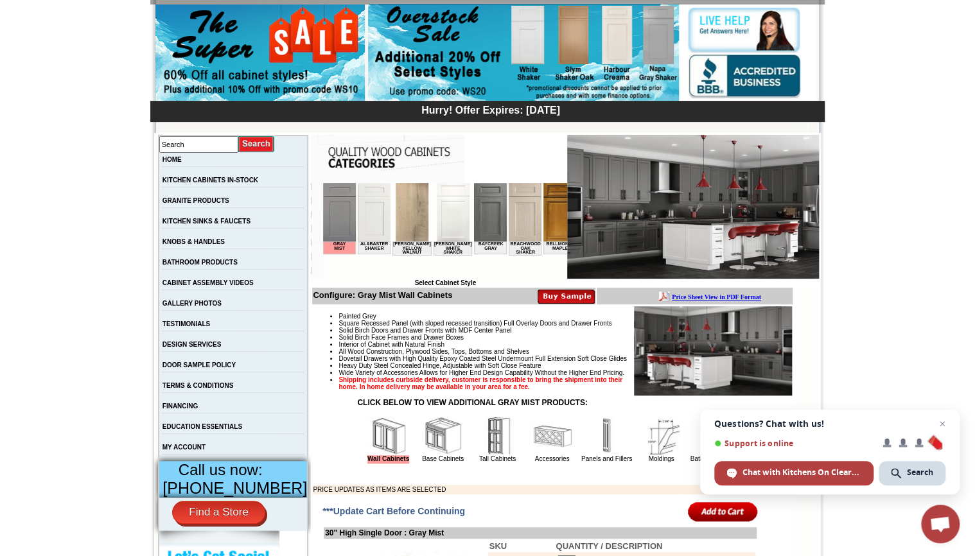
scroll to position [154, 0]
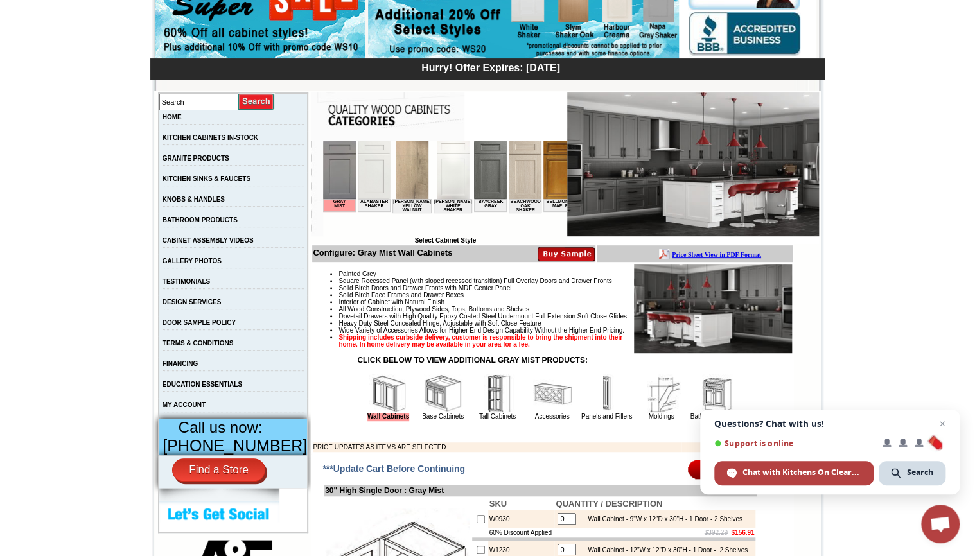
click at [429, 413] on img at bounding box center [443, 393] width 39 height 39
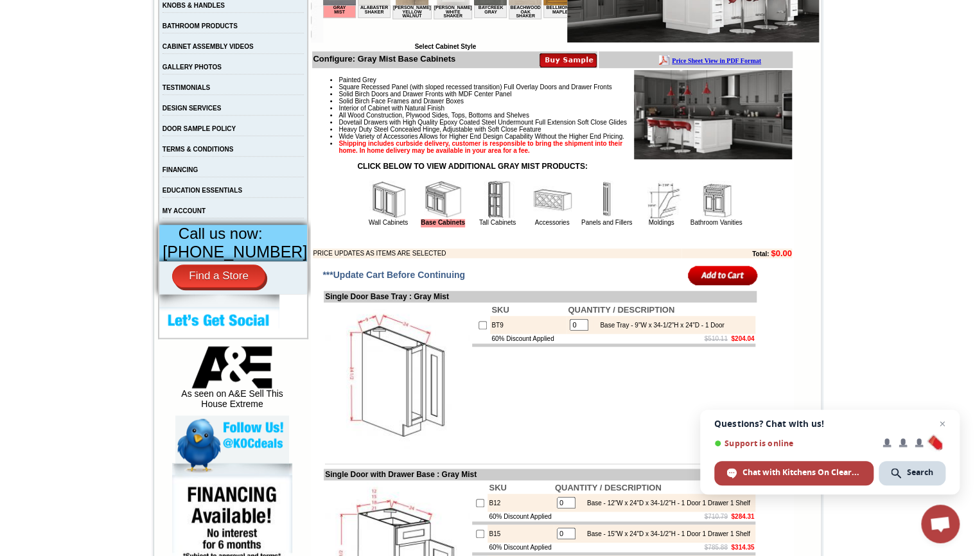
scroll to position [462, 0]
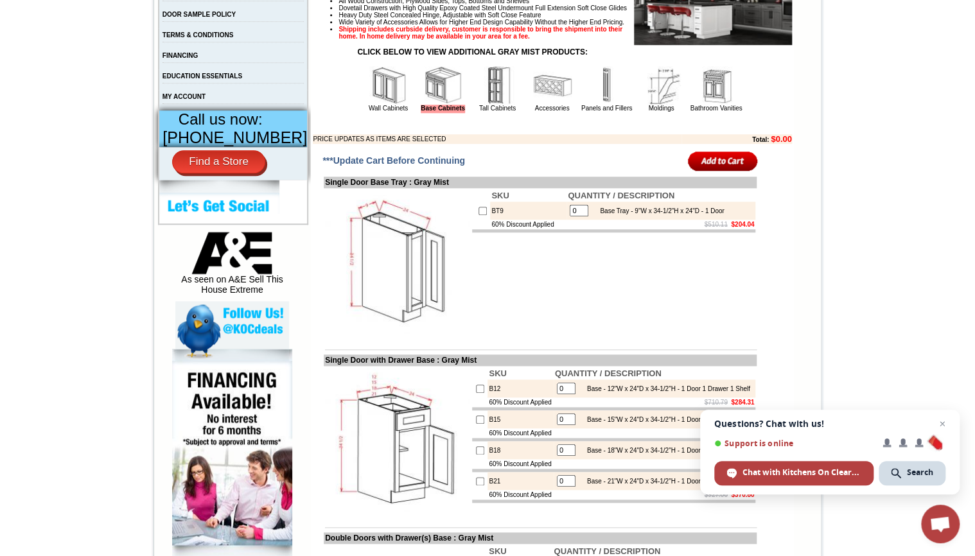
click at [479, 105] on img at bounding box center [498, 85] width 39 height 39
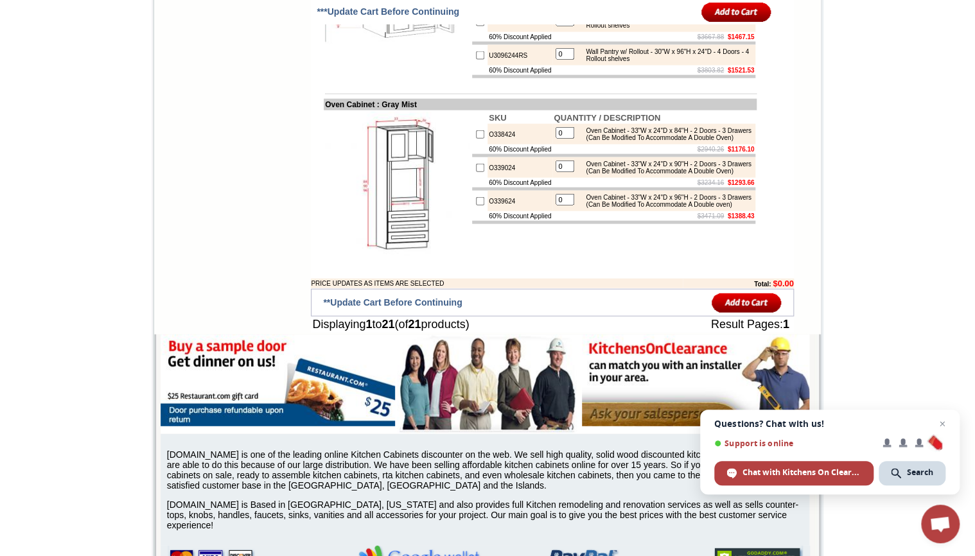
scroll to position [1439, 0]
